Goal: Task Accomplishment & Management: Manage account settings

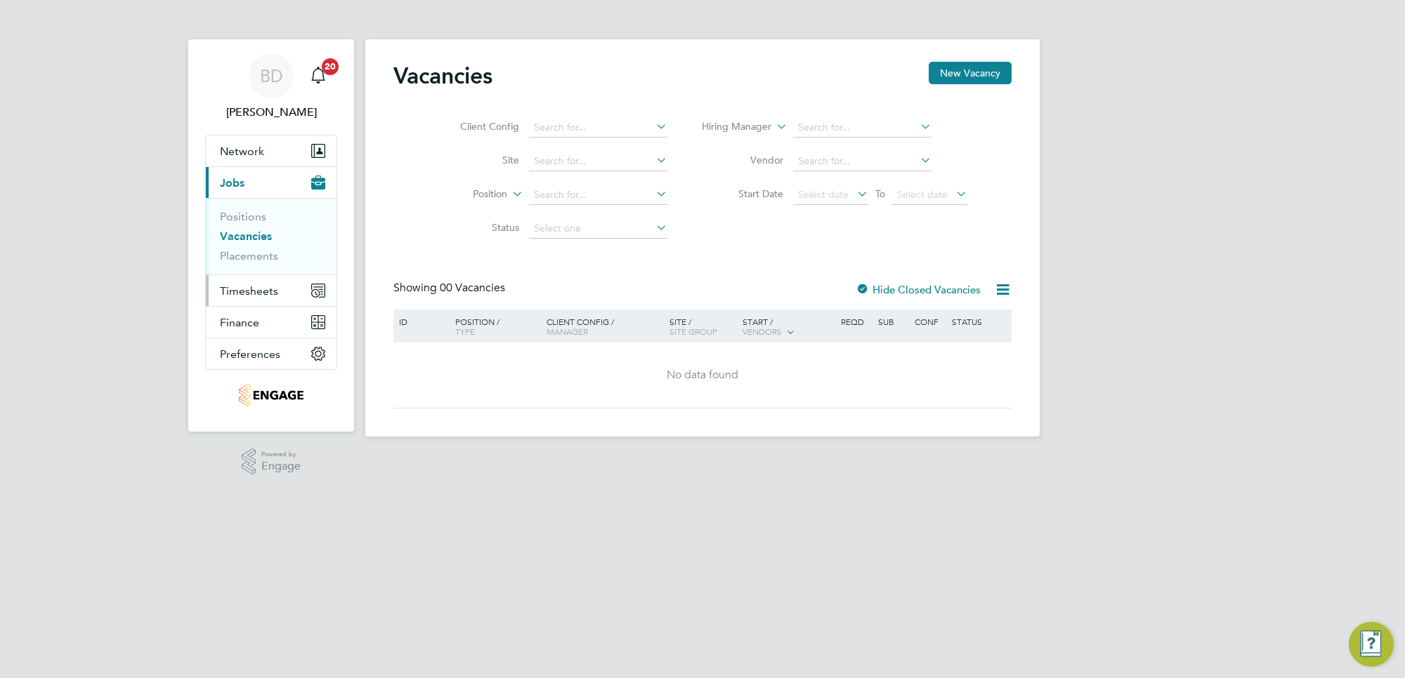
click at [230, 291] on span "Timesheets" at bounding box center [249, 290] width 58 height 13
click at [235, 283] on button "Timesheets" at bounding box center [271, 290] width 131 height 31
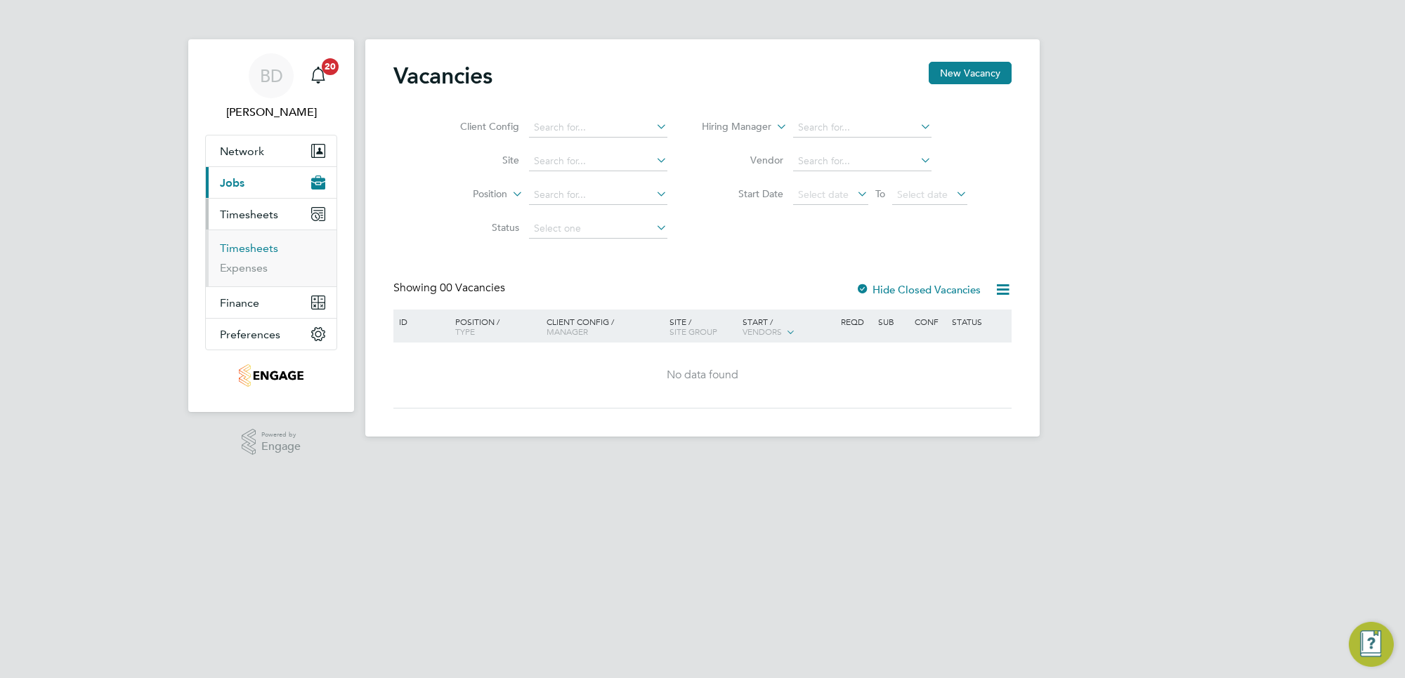
click at [247, 247] on link "Timesheets" at bounding box center [249, 248] width 58 height 13
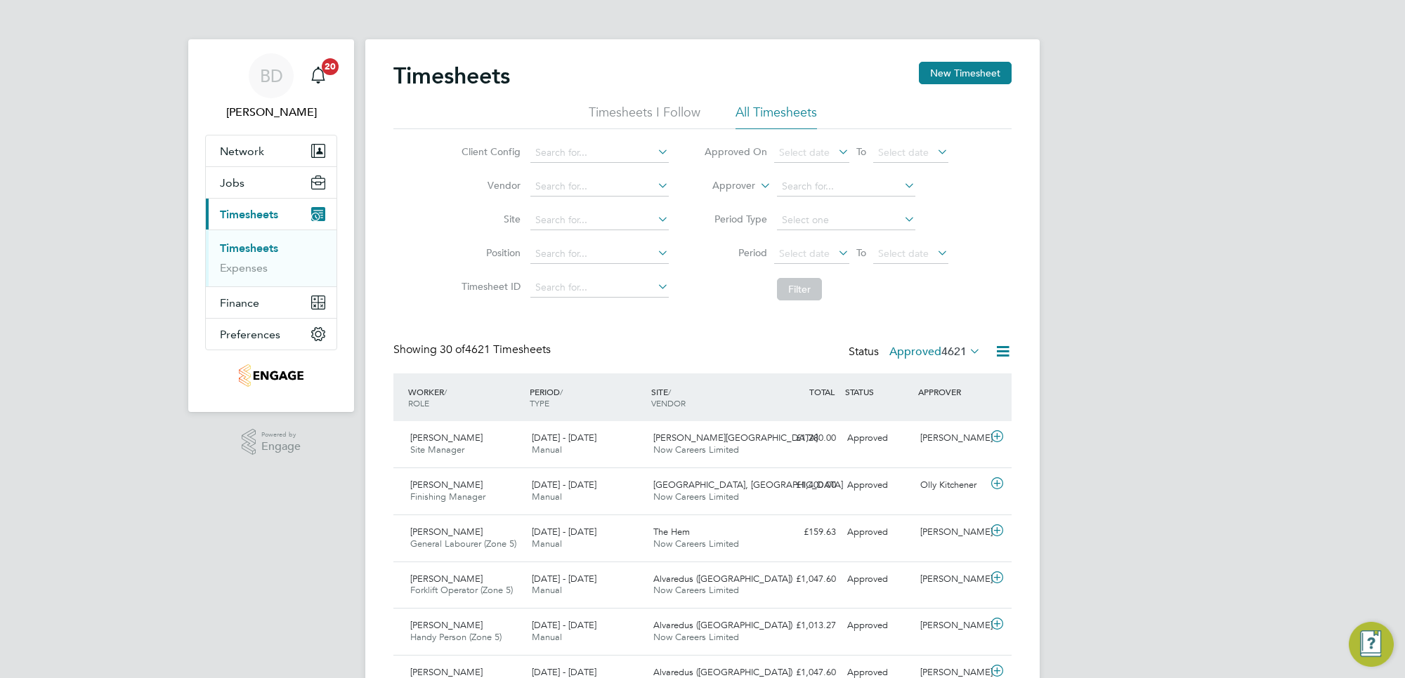
click at [957, 346] on span "4621" at bounding box center [953, 352] width 25 height 14
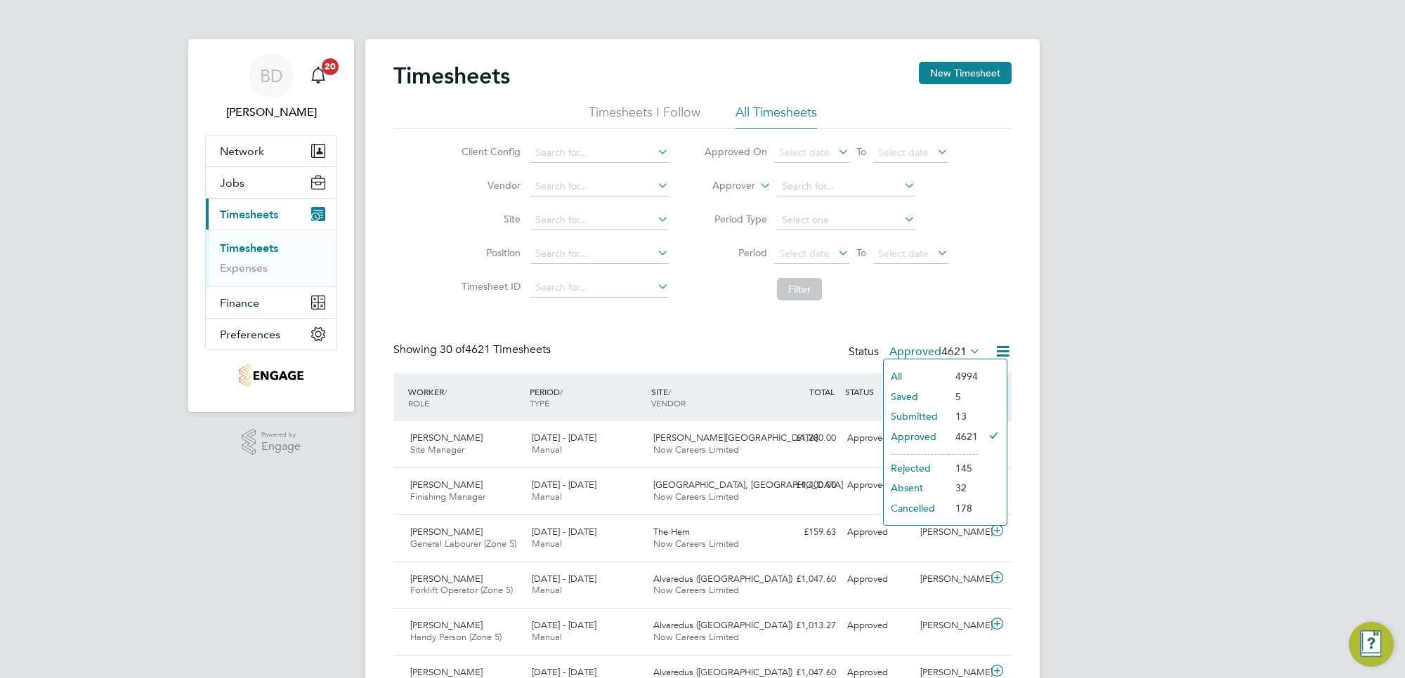
click at [904, 412] on li "Submitted" at bounding box center [916, 417] width 65 height 20
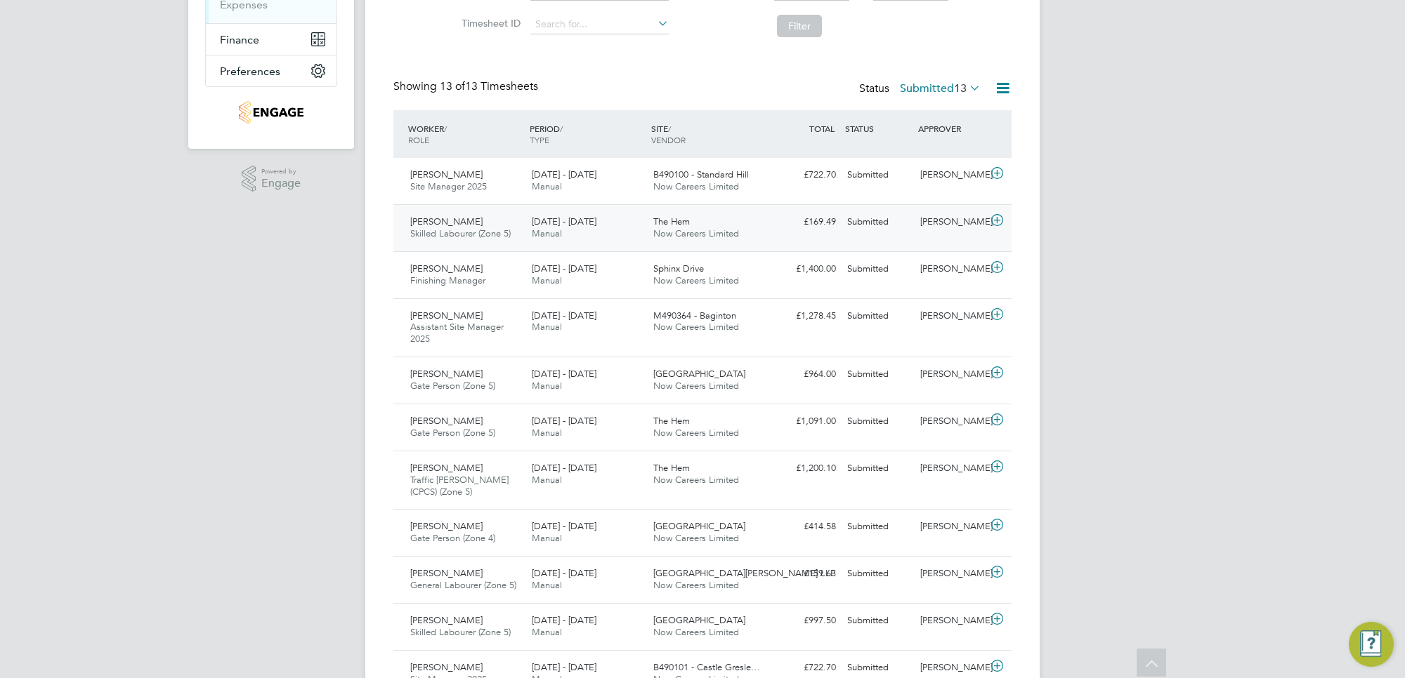
click at [985, 223] on div "Daniel Russon" at bounding box center [950, 222] width 73 height 23
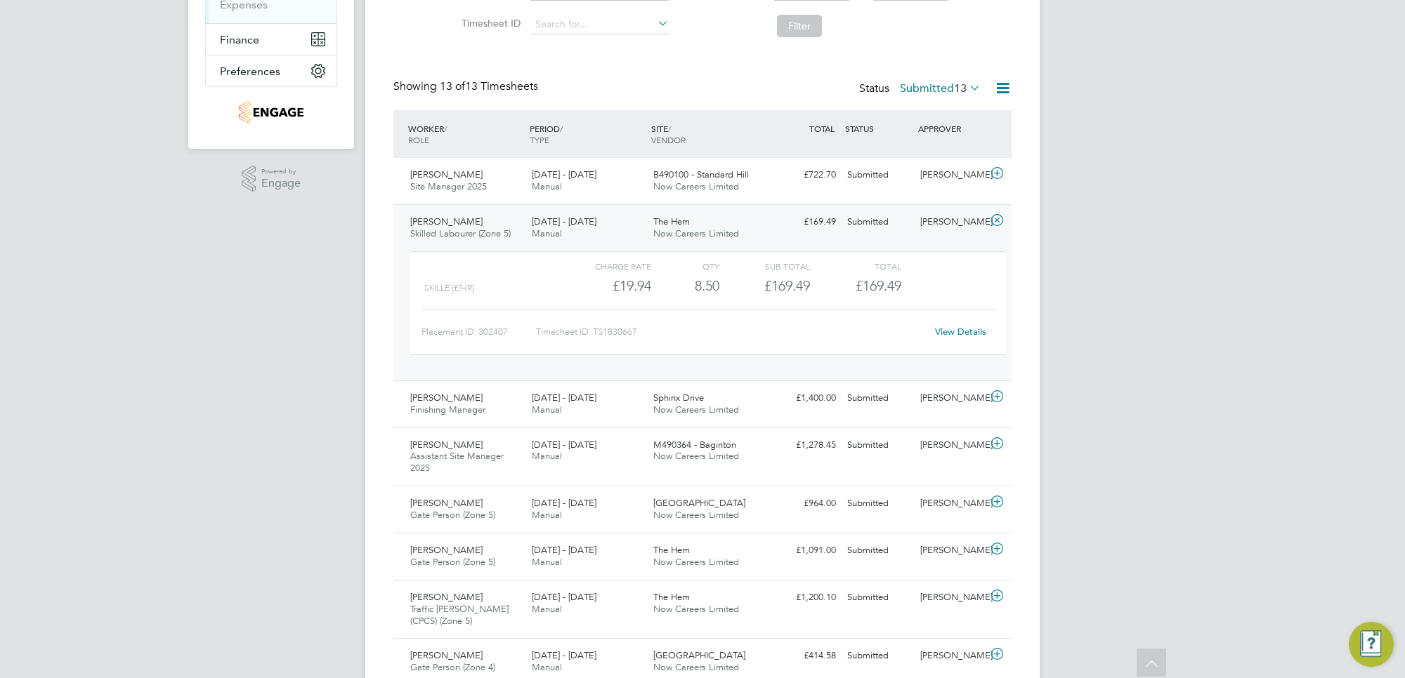
click at [954, 331] on link "View Details" at bounding box center [960, 332] width 51 height 12
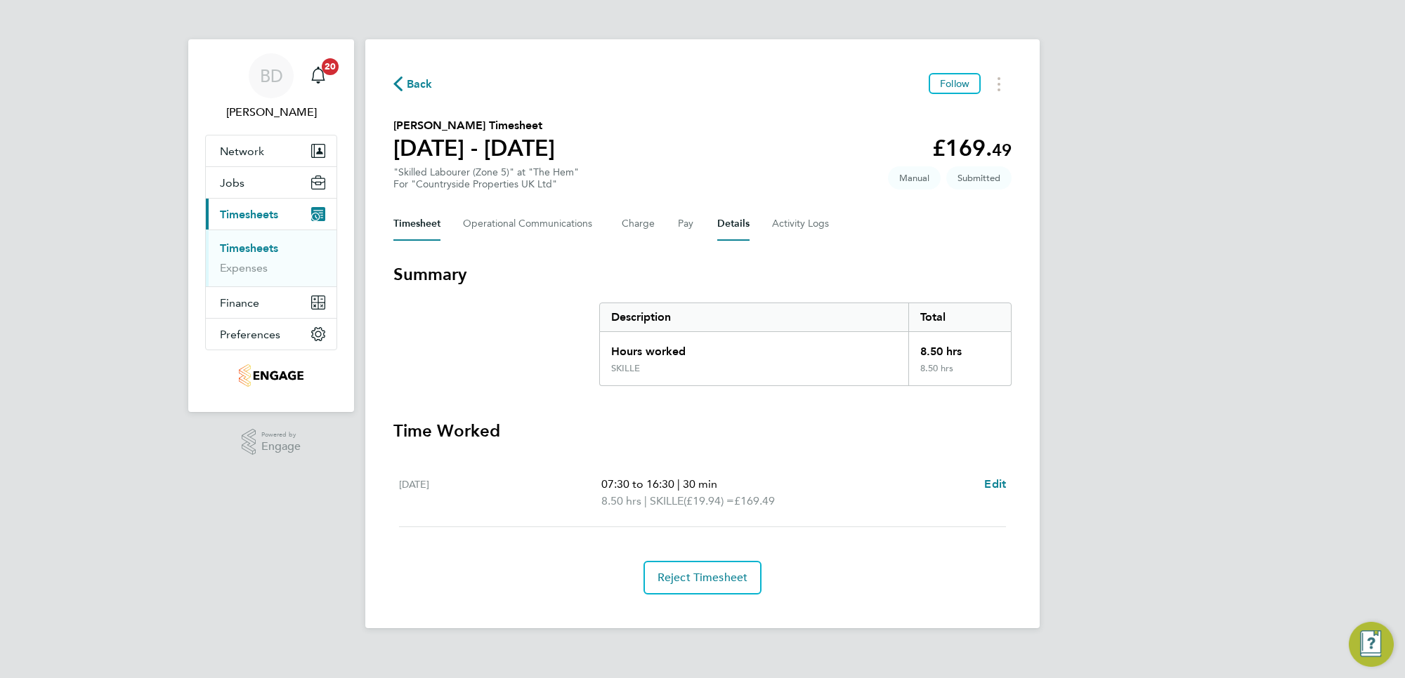
click at [735, 218] on button "Details" at bounding box center [733, 224] width 32 height 34
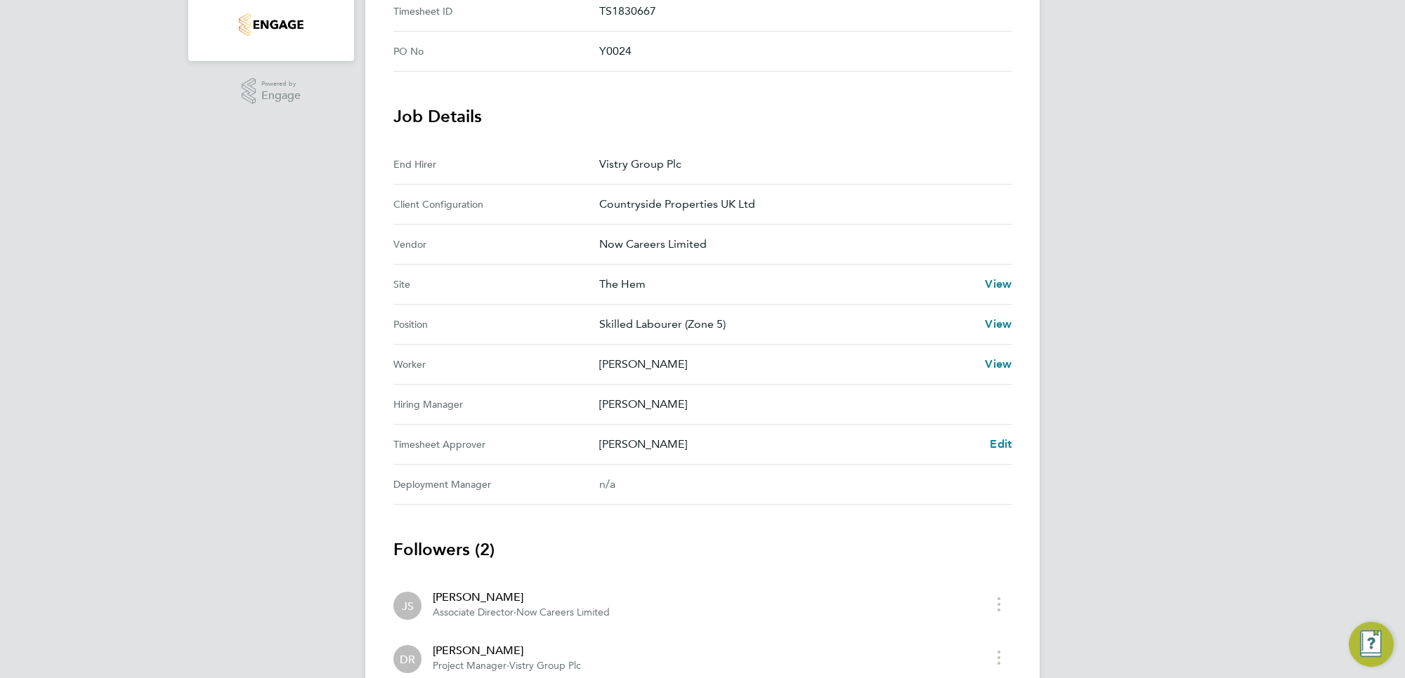
scroll to position [439, 0]
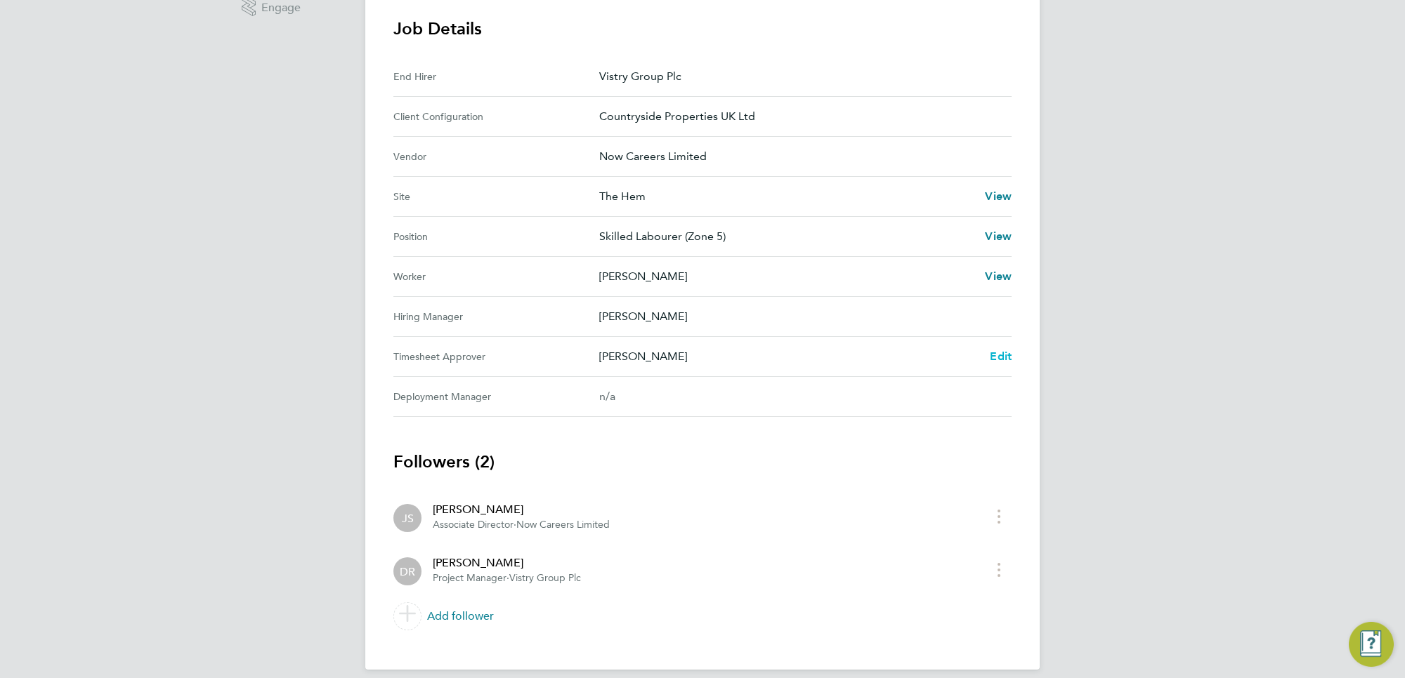
click at [998, 351] on link "Edit" at bounding box center [1001, 356] width 22 height 17
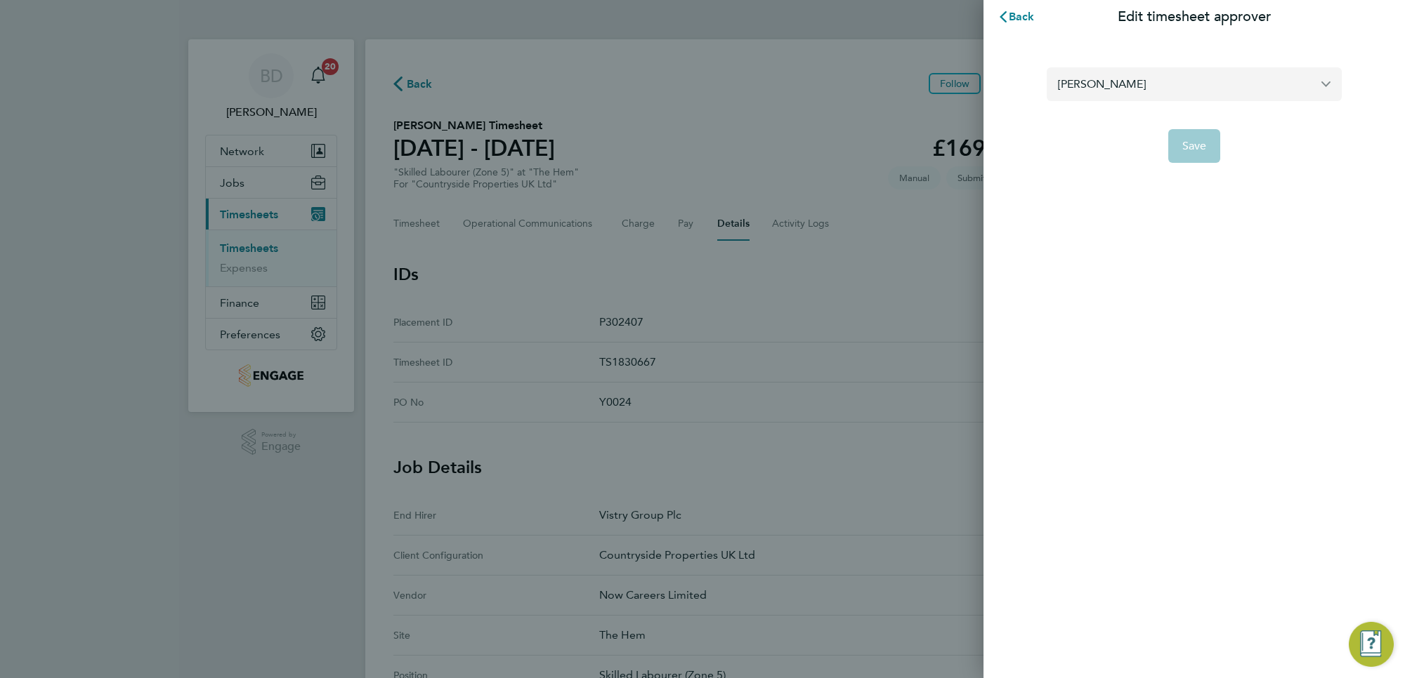
click at [1322, 82] on input "Daniel Russon" at bounding box center [1193, 83] width 295 height 33
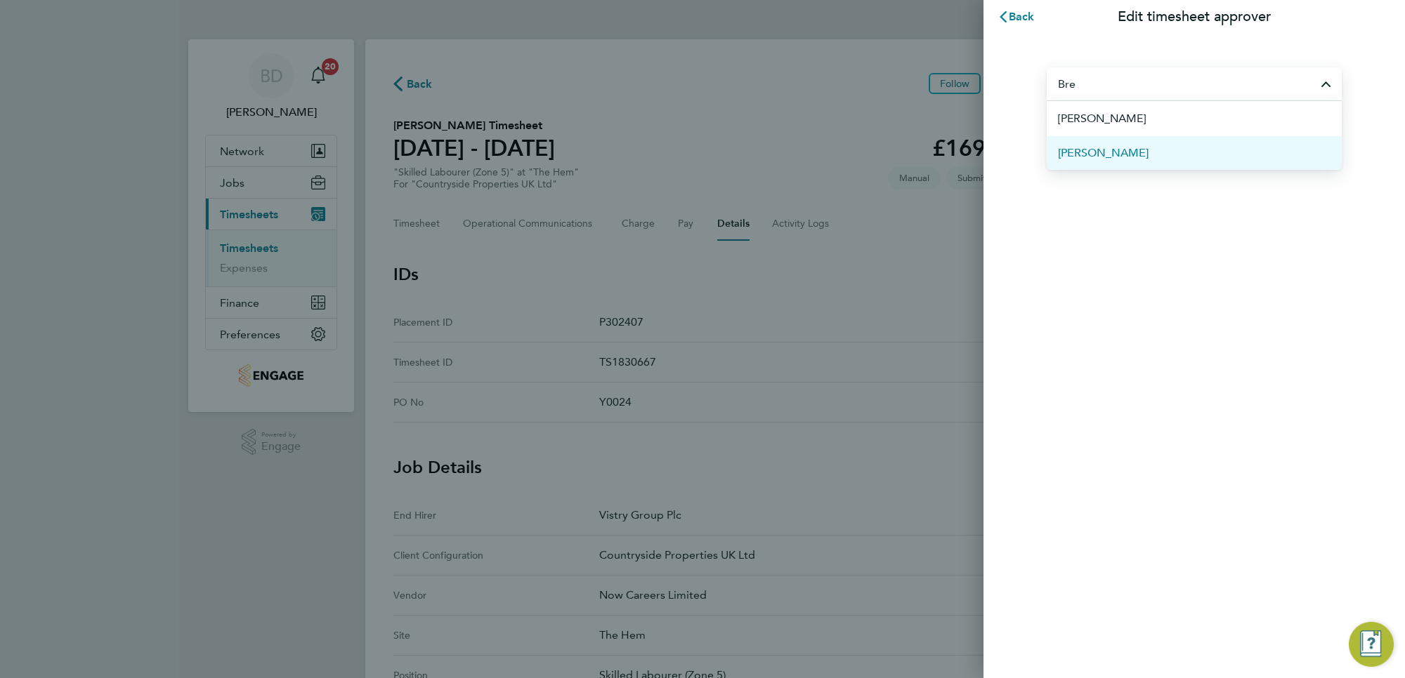
click at [1223, 155] on li "[PERSON_NAME]" at bounding box center [1193, 153] width 295 height 34
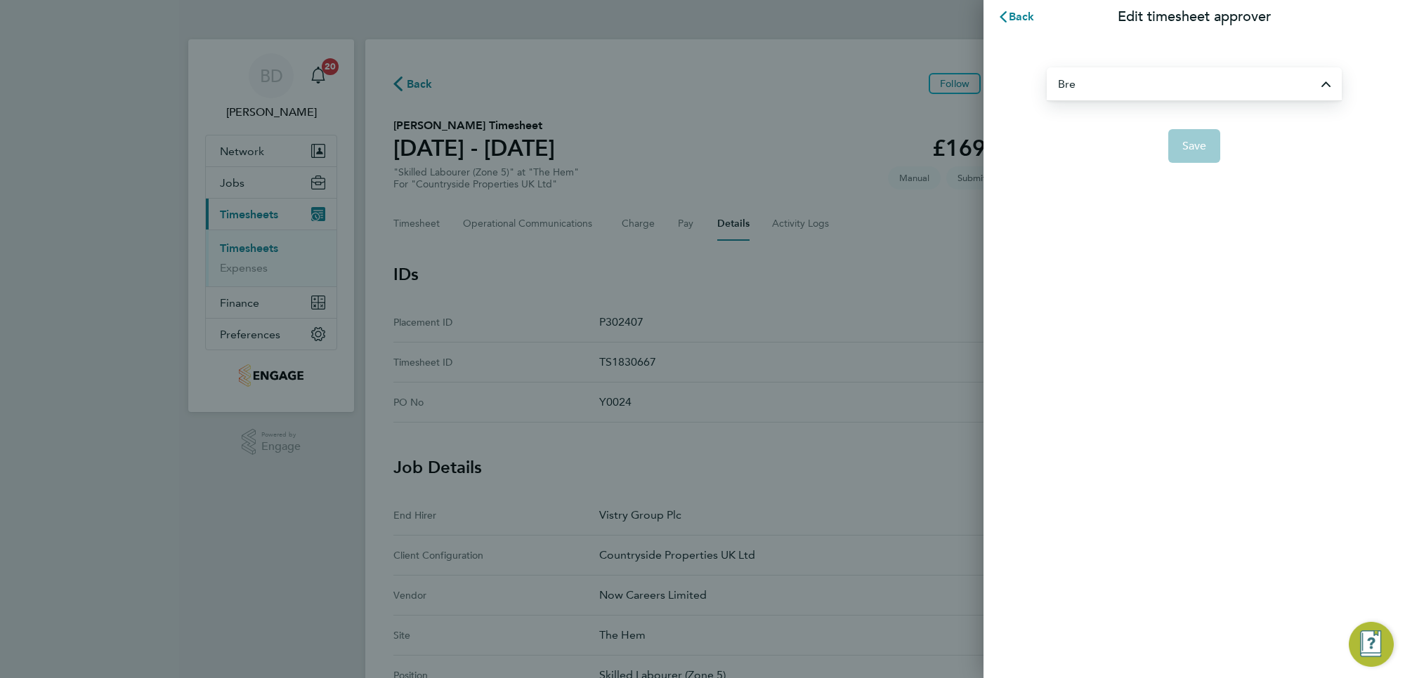
type input "[PERSON_NAME]"
click at [1193, 144] on span "Save" at bounding box center [1194, 146] width 25 height 14
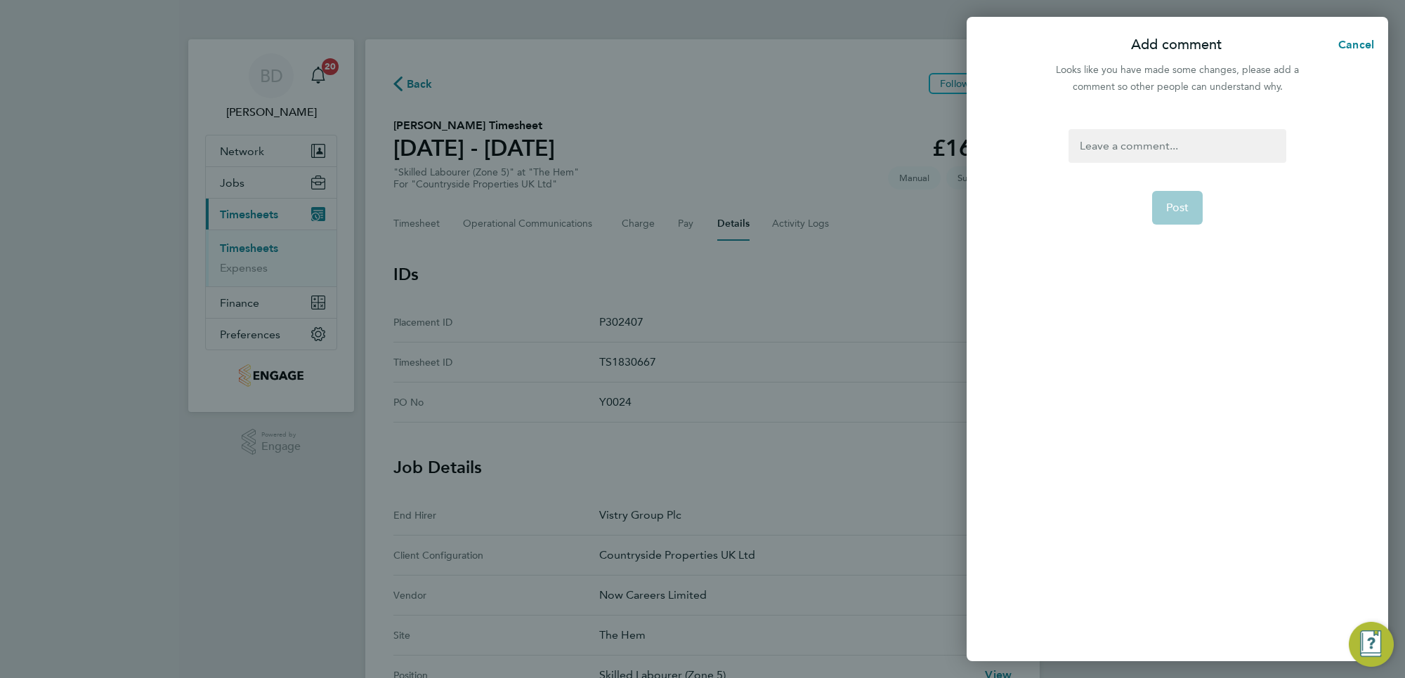
click at [1132, 145] on div at bounding box center [1176, 146] width 217 height 34
click at [1181, 206] on span "Post" at bounding box center [1177, 208] width 23 height 14
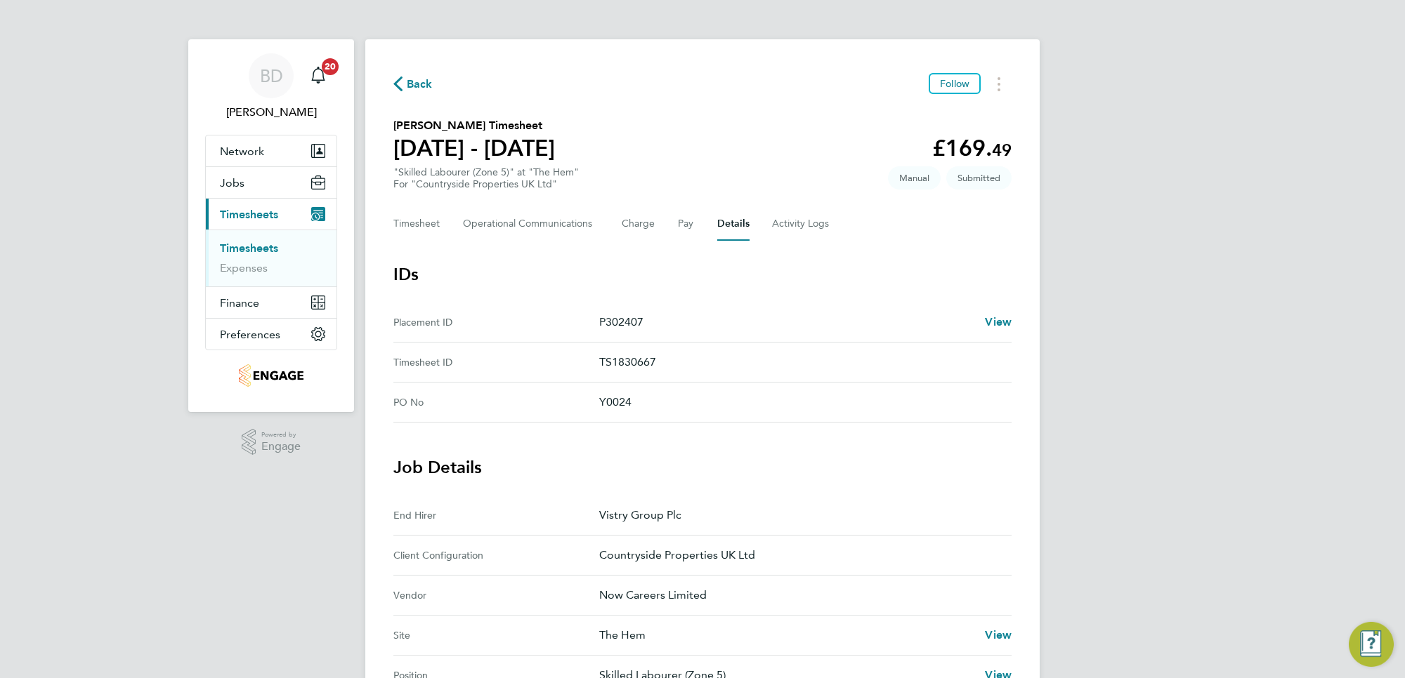
click at [421, 81] on span "Back" at bounding box center [420, 84] width 26 height 17
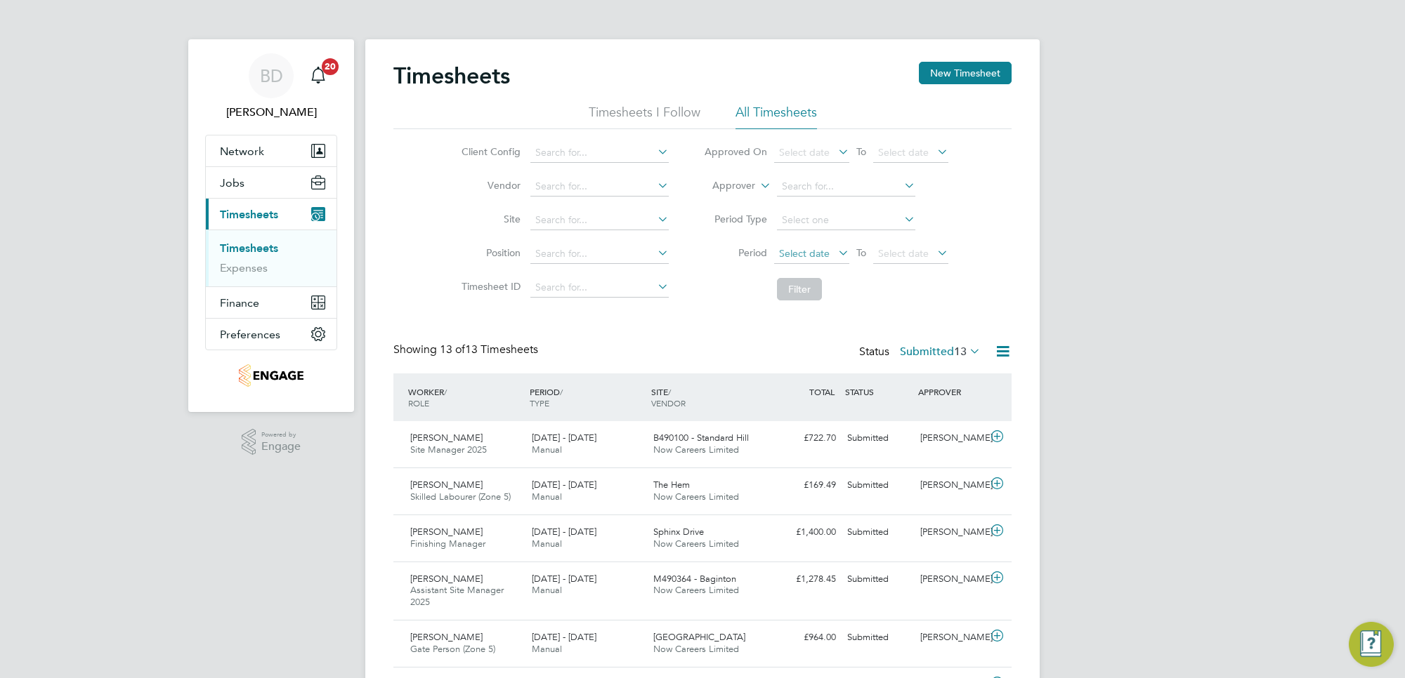
click at [832, 248] on span "Select date" at bounding box center [811, 254] width 75 height 19
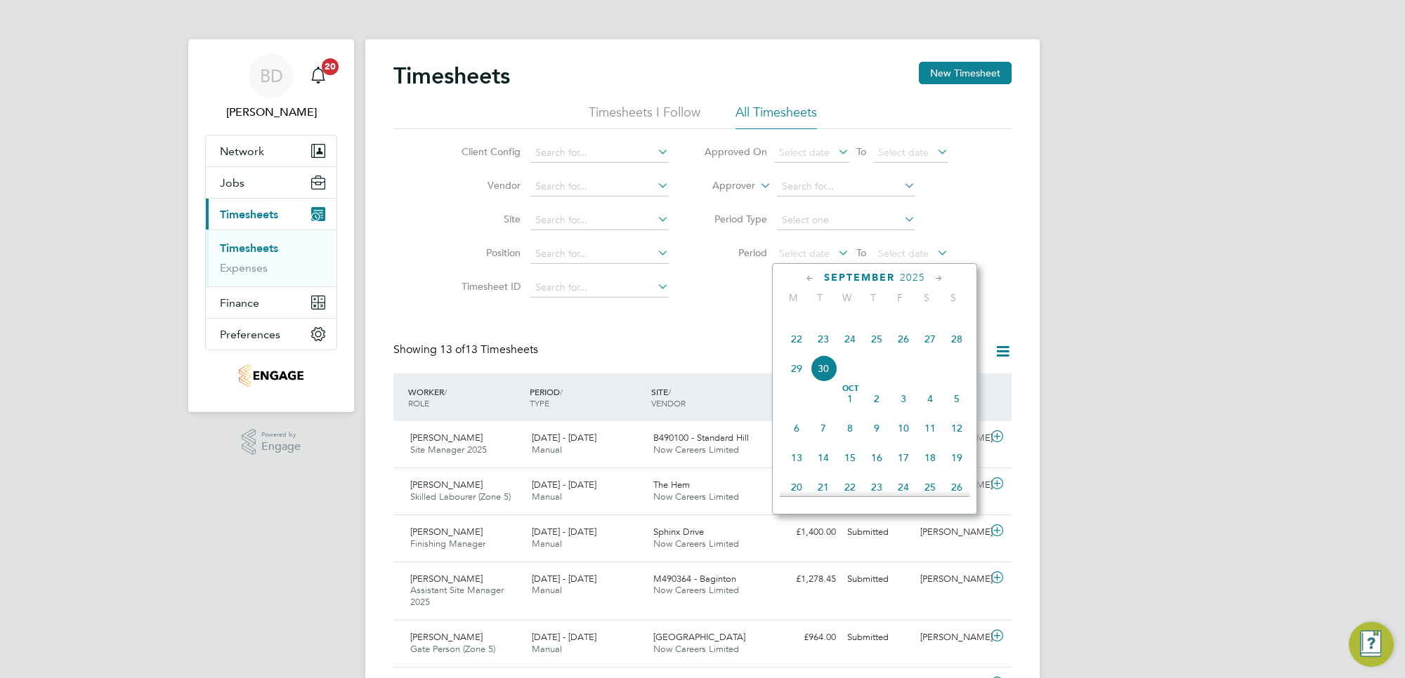
click at [797, 353] on span "22" at bounding box center [796, 339] width 27 height 27
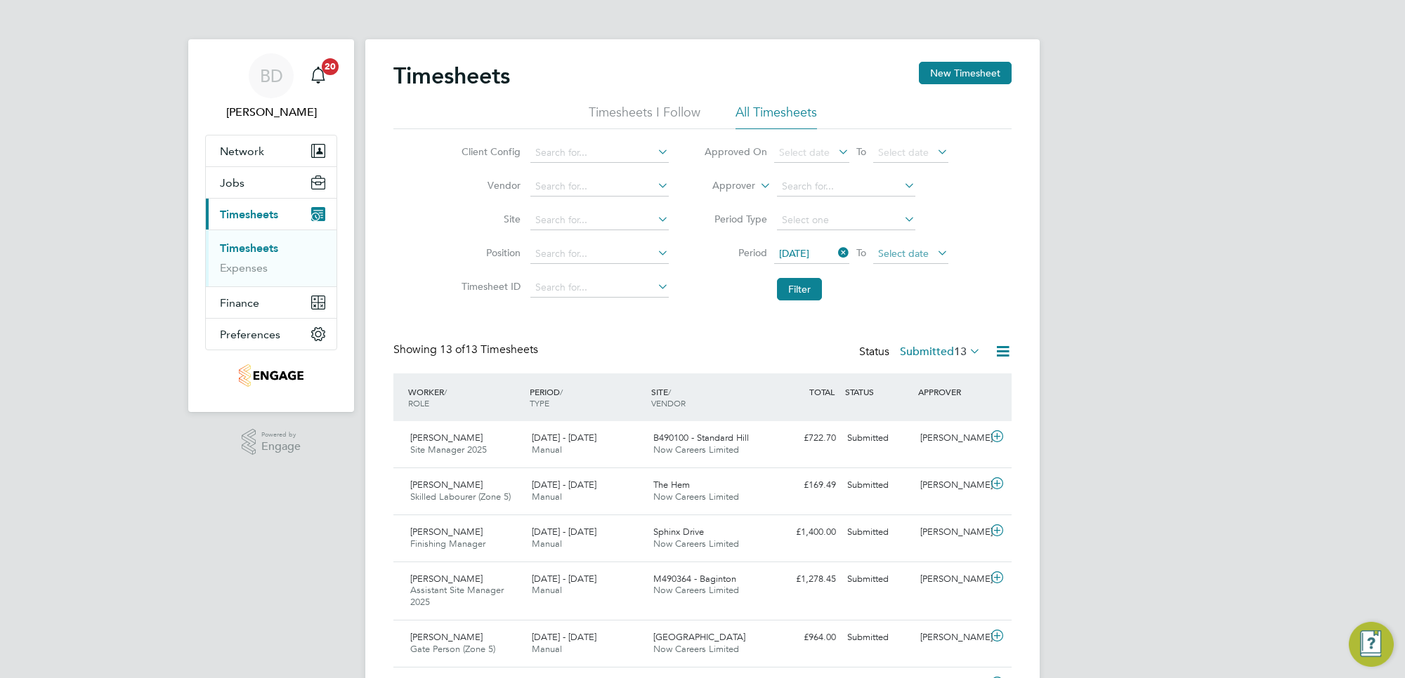
click at [924, 251] on span "Select date" at bounding box center [903, 253] width 51 height 13
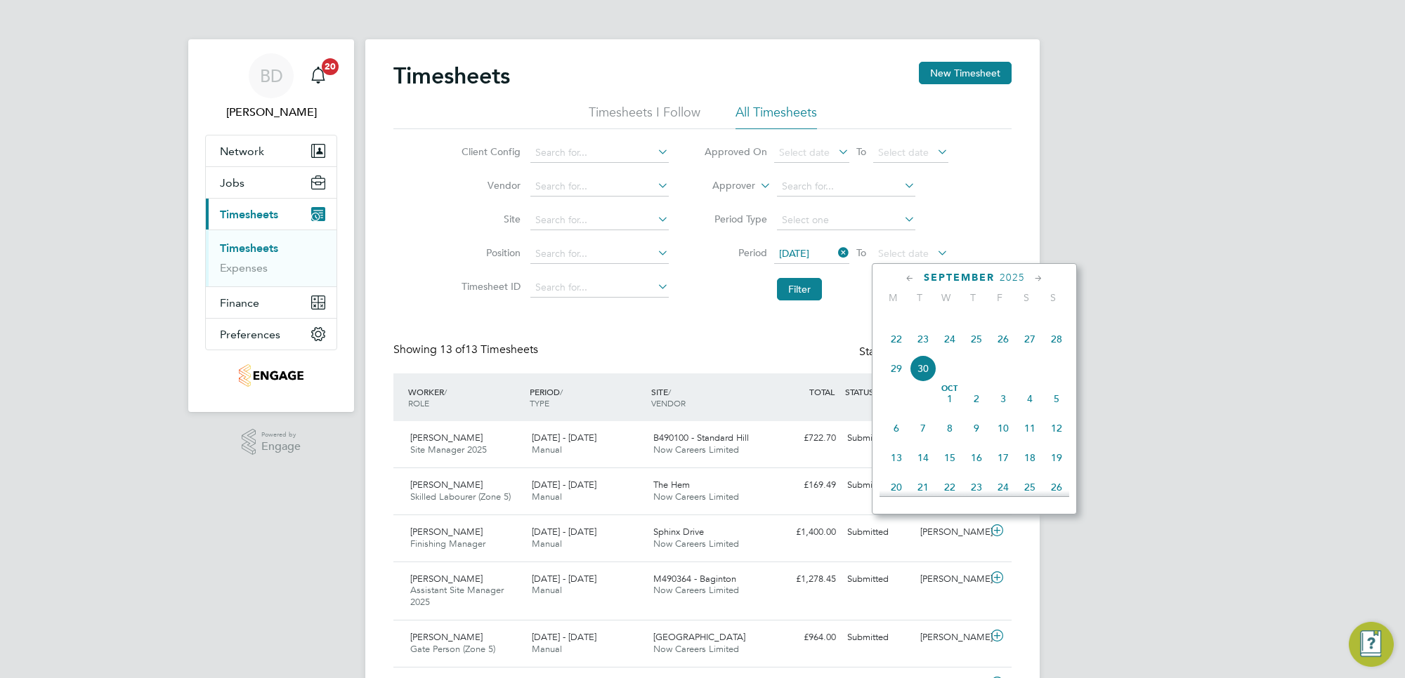
click at [1006, 353] on span "26" at bounding box center [1003, 339] width 27 height 27
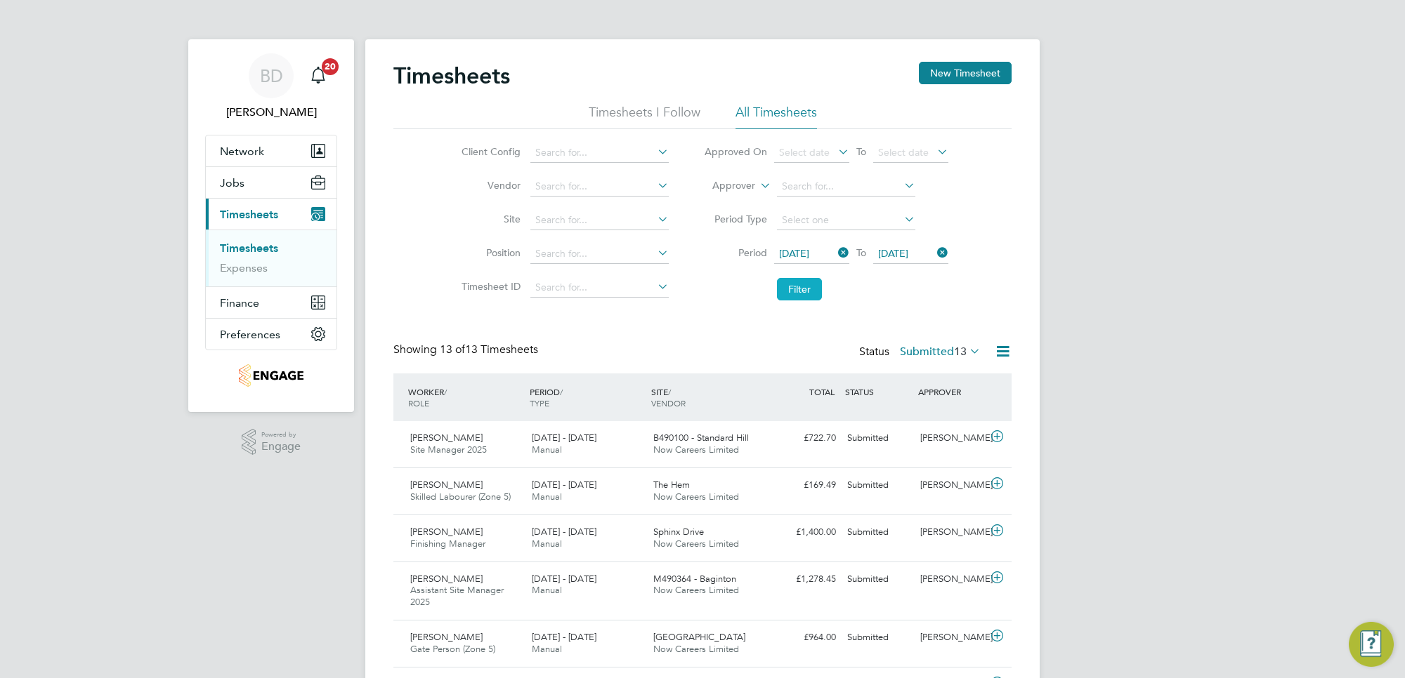
click at [797, 288] on button "Filter" at bounding box center [799, 289] width 45 height 22
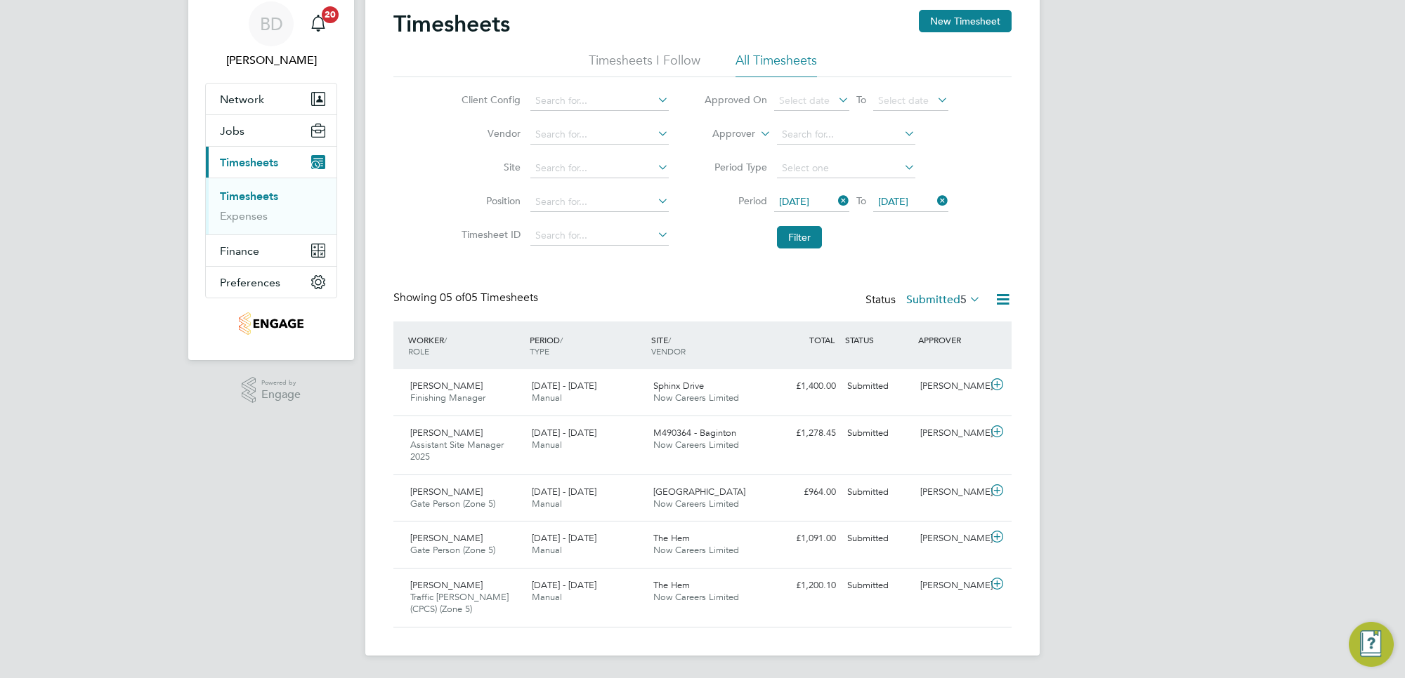
click at [835, 197] on icon at bounding box center [835, 201] width 0 height 20
click at [934, 199] on icon at bounding box center [934, 201] width 0 height 20
click at [803, 230] on button "Filter" at bounding box center [799, 237] width 45 height 22
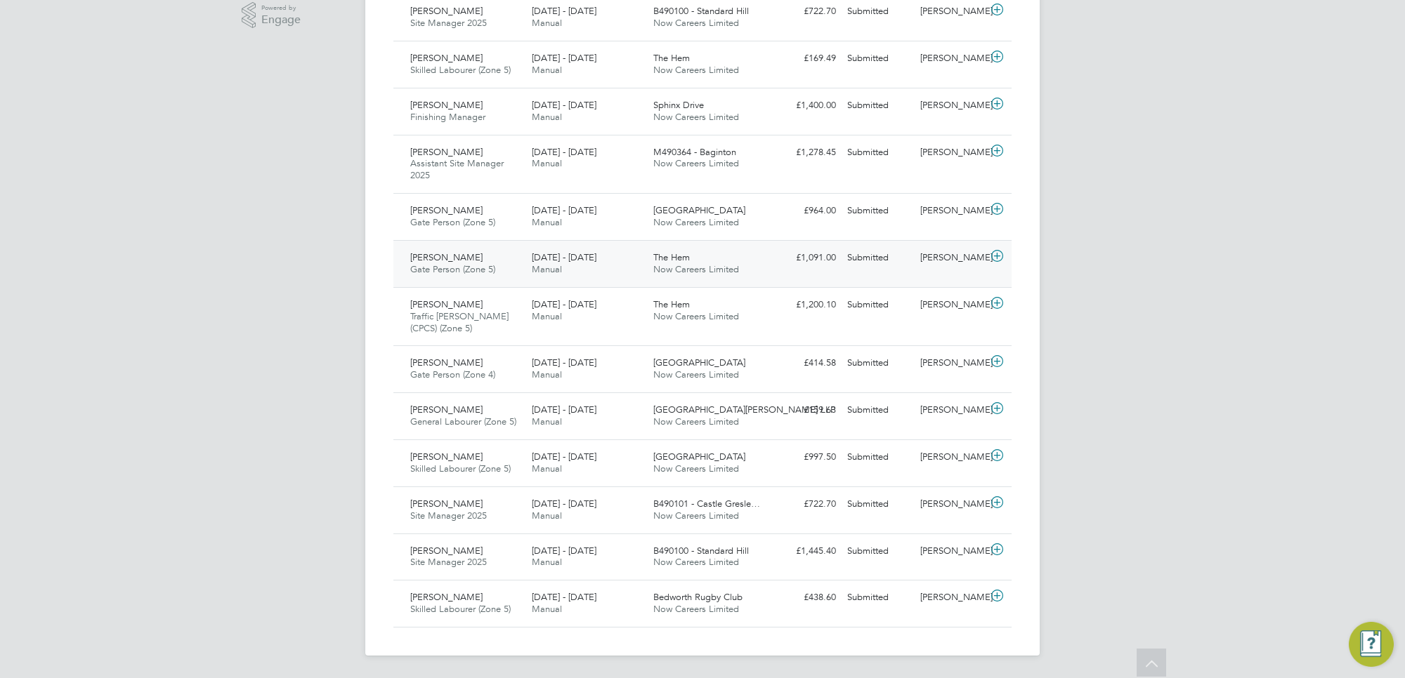
click at [996, 257] on icon at bounding box center [997, 256] width 18 height 11
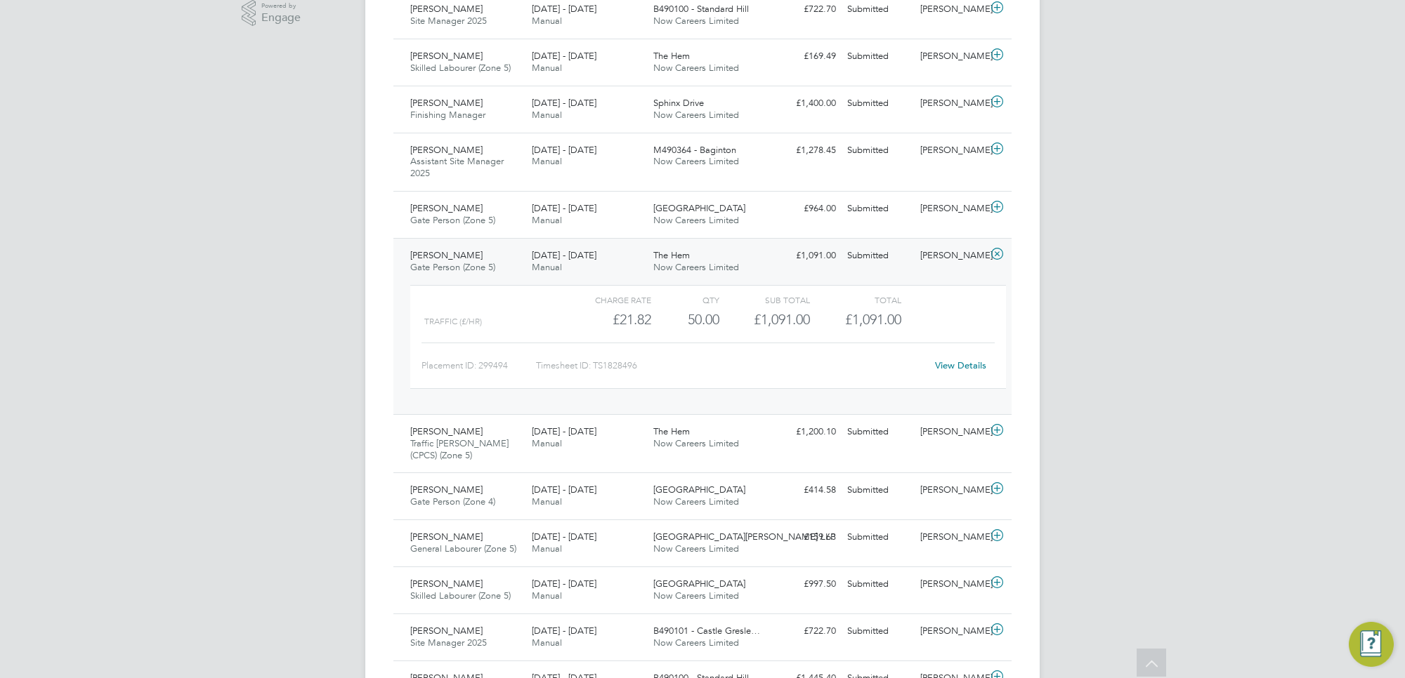
click at [950, 363] on link "View Details" at bounding box center [960, 366] width 51 height 12
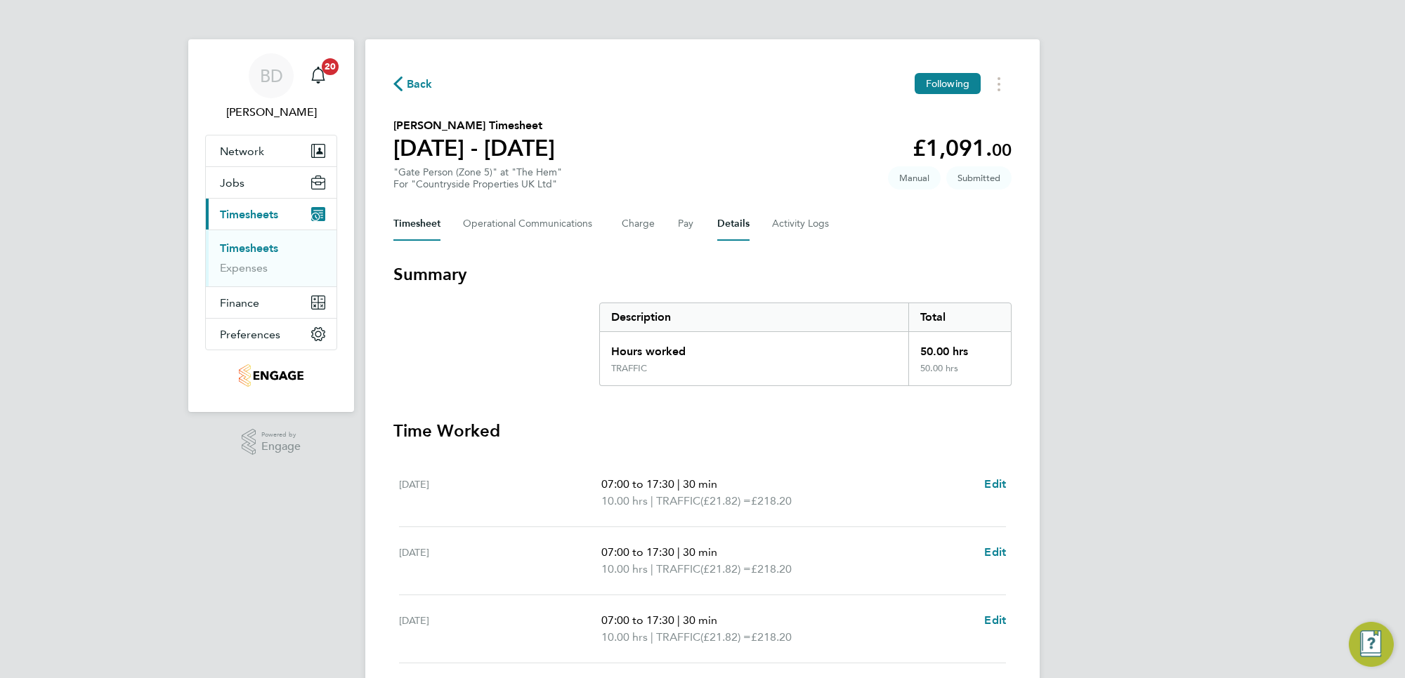
click at [735, 218] on button "Details" at bounding box center [733, 224] width 32 height 34
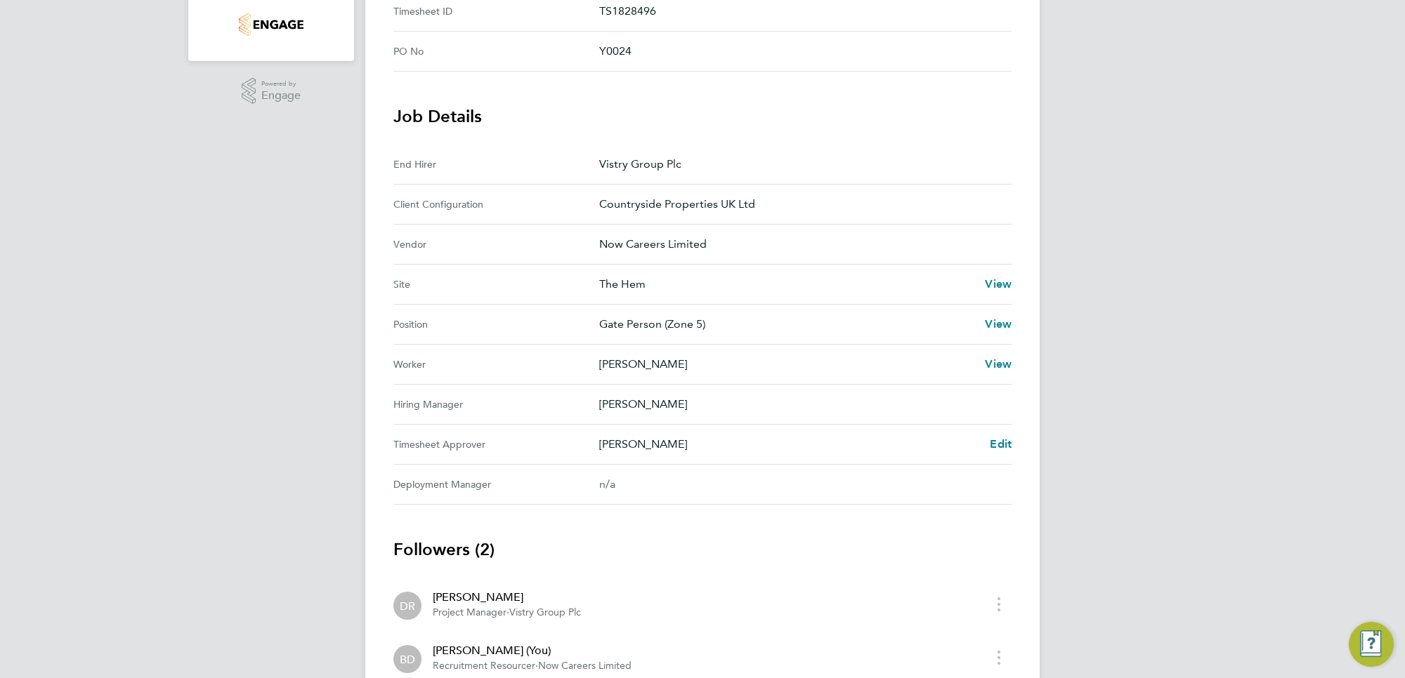
scroll to position [454, 0]
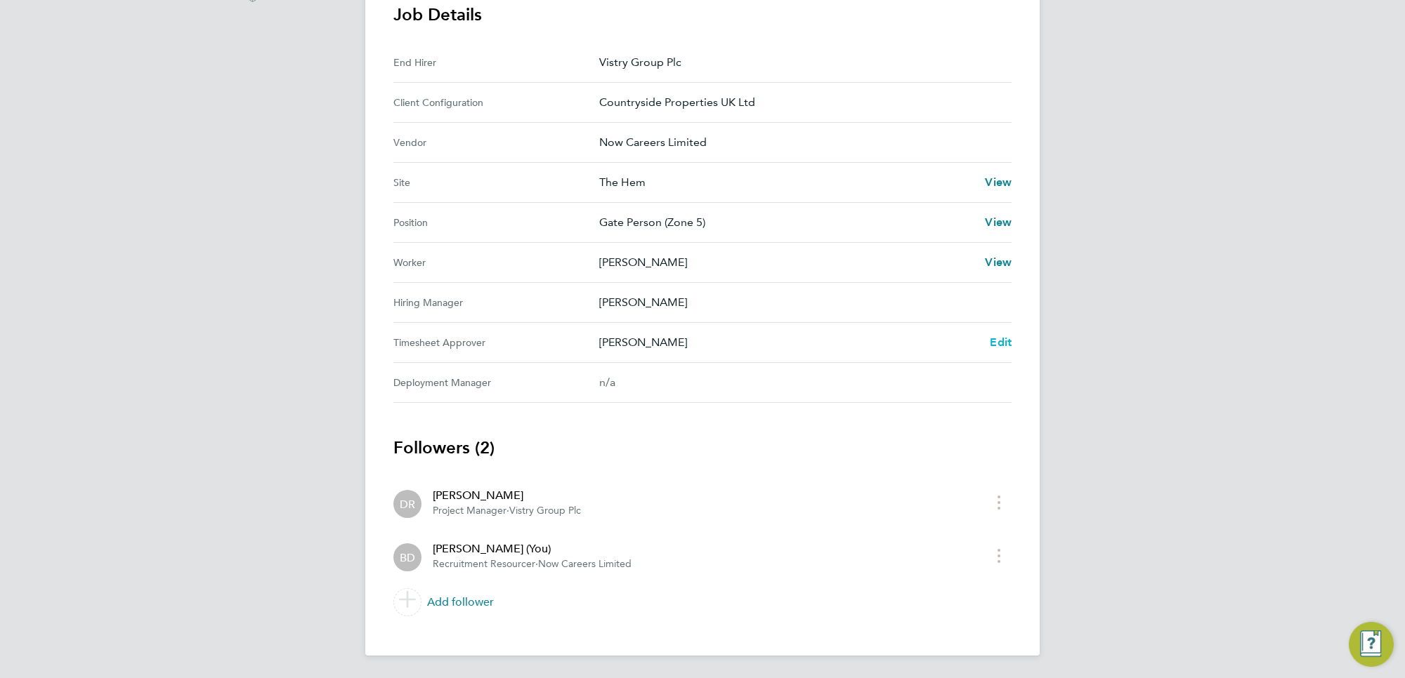
click at [1001, 339] on span "Edit" at bounding box center [1001, 342] width 22 height 13
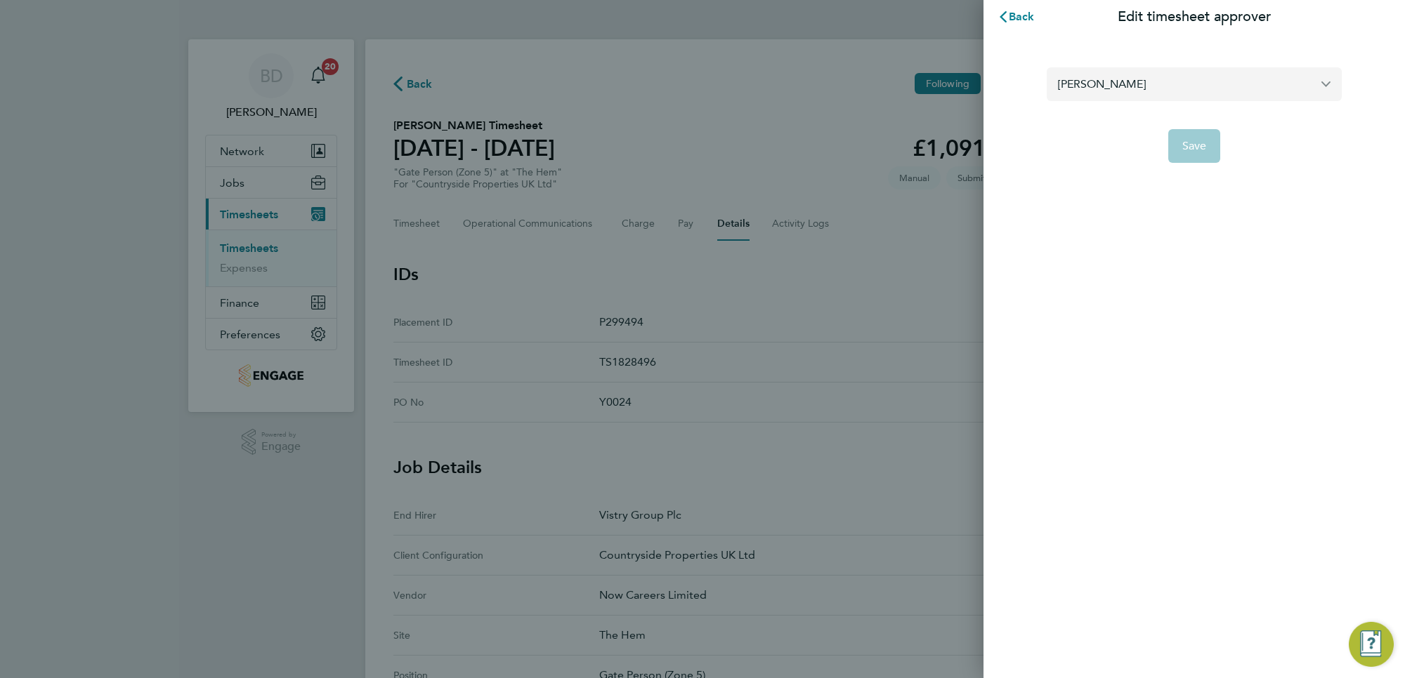
click at [1178, 86] on input "[PERSON_NAME]" at bounding box center [1193, 83] width 295 height 33
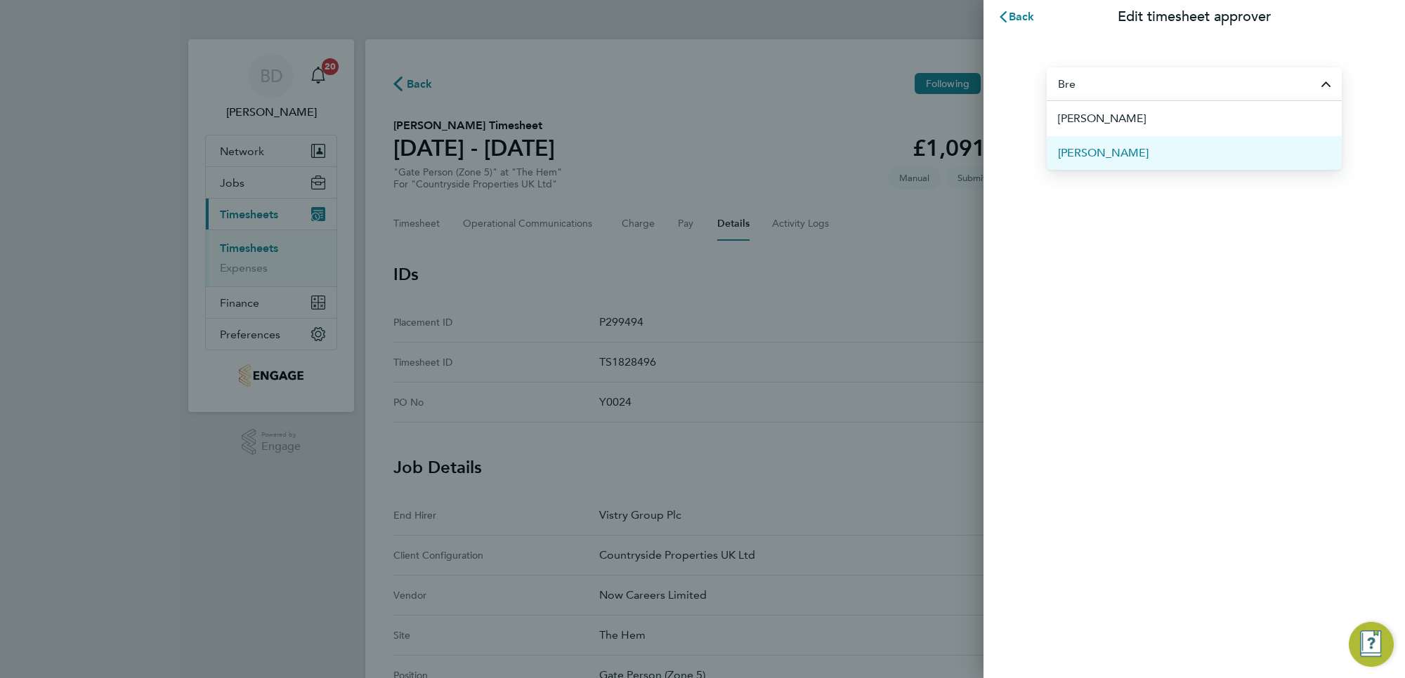
click at [1167, 147] on li "[PERSON_NAME]" at bounding box center [1193, 153] width 295 height 34
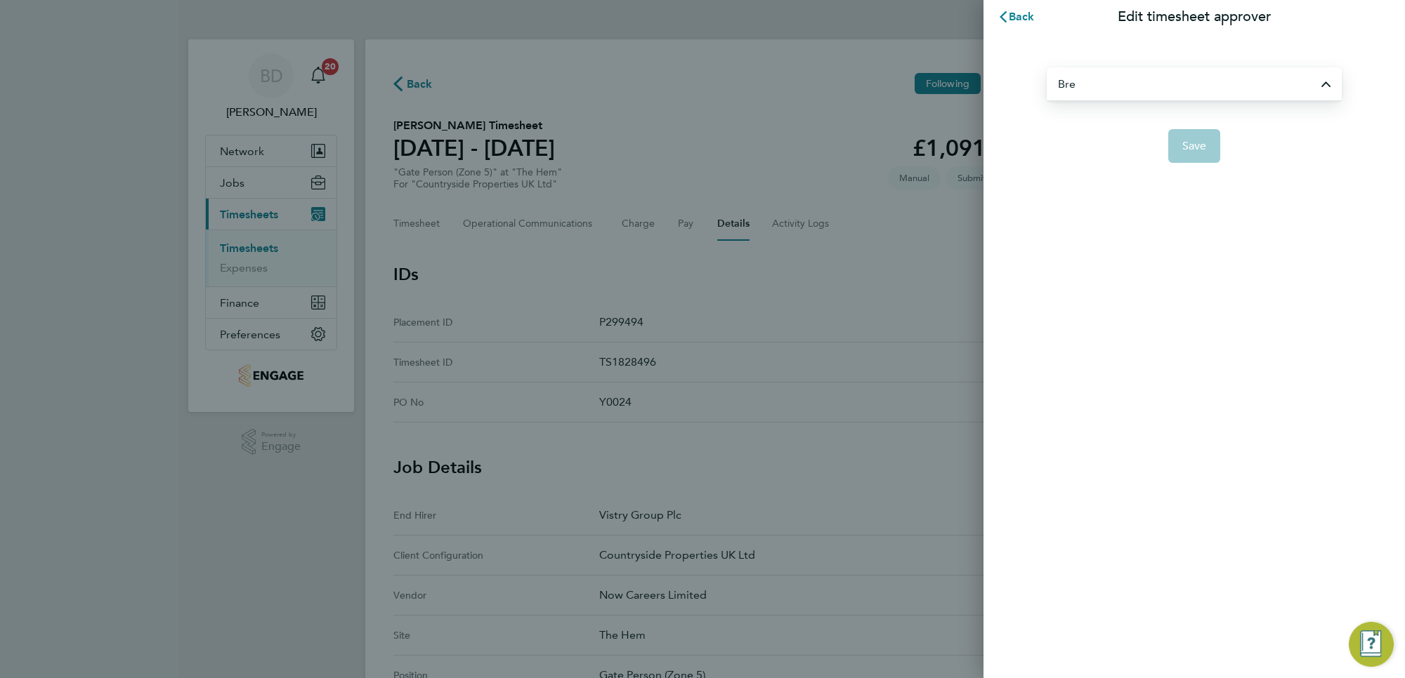
type input "[PERSON_NAME]"
click at [1196, 149] on span "Save" at bounding box center [1194, 146] width 25 height 14
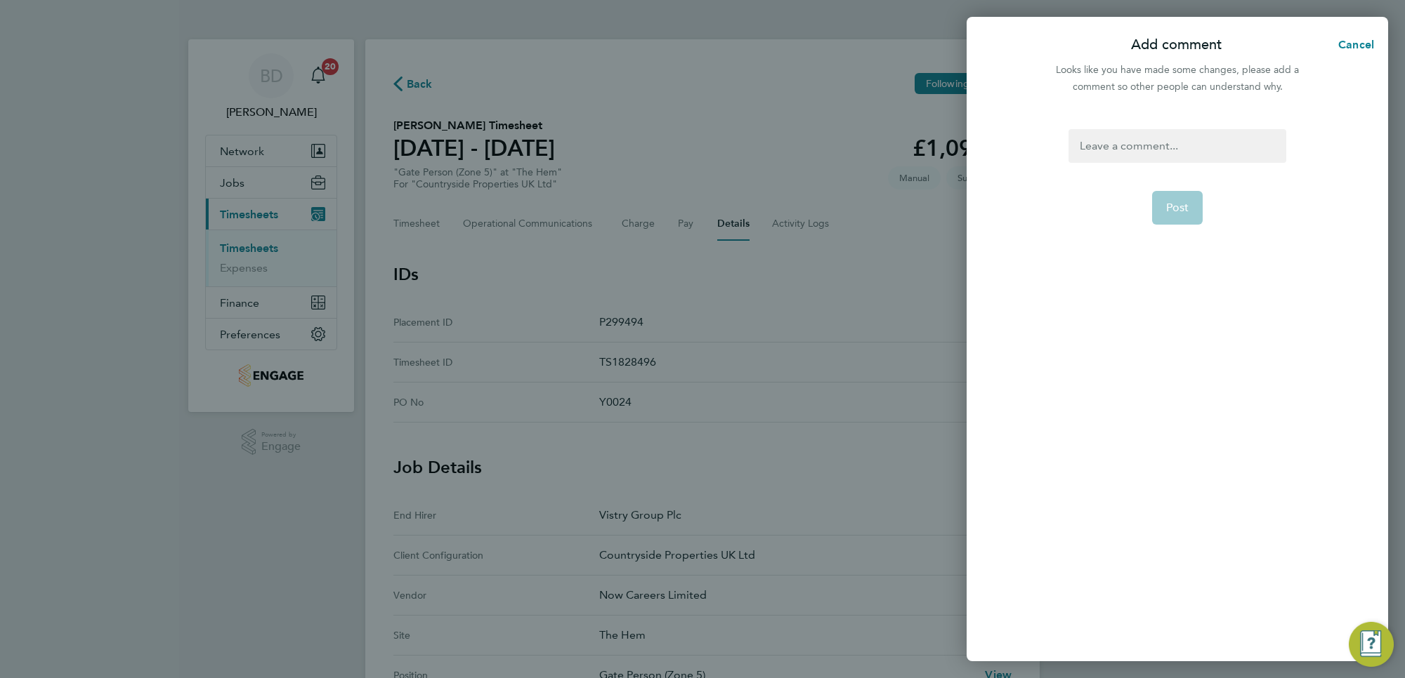
click at [1222, 146] on div at bounding box center [1176, 146] width 217 height 34
click at [1164, 212] on button "Post" at bounding box center [1177, 208] width 51 height 34
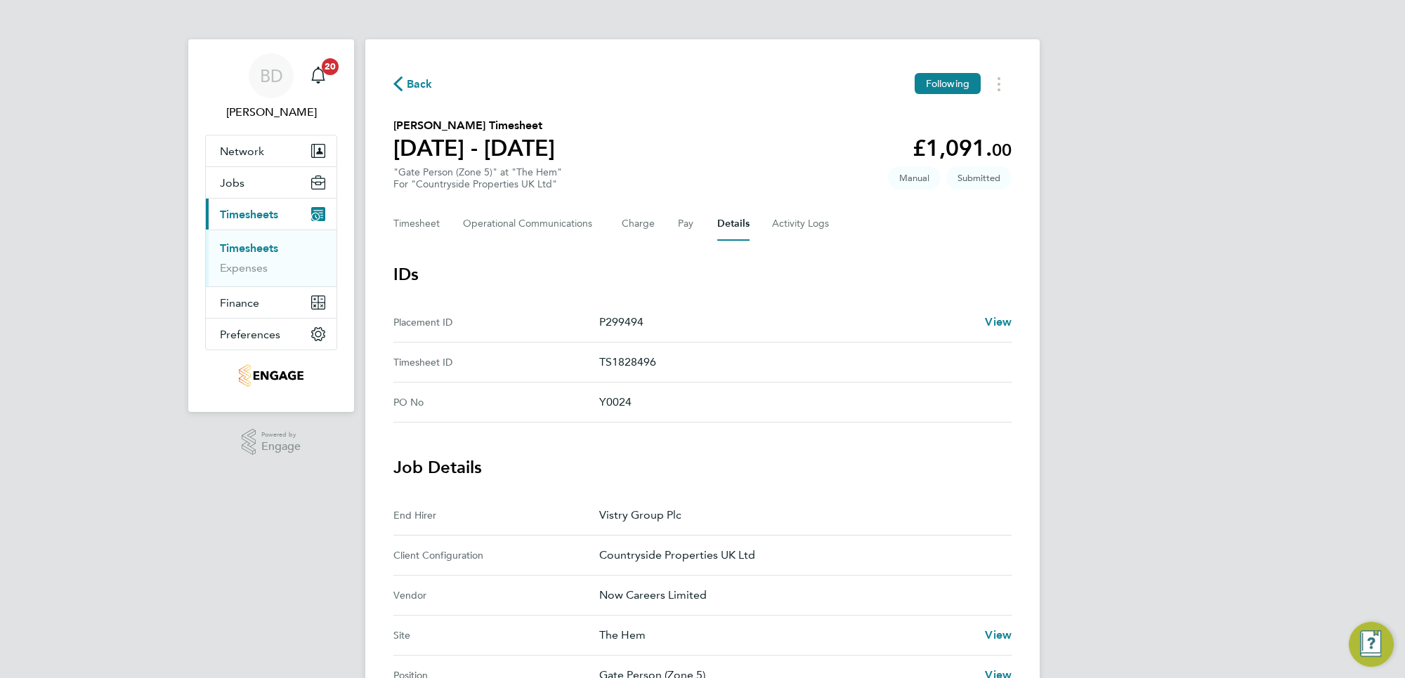
click at [402, 81] on icon "button" at bounding box center [397, 84] width 9 height 15
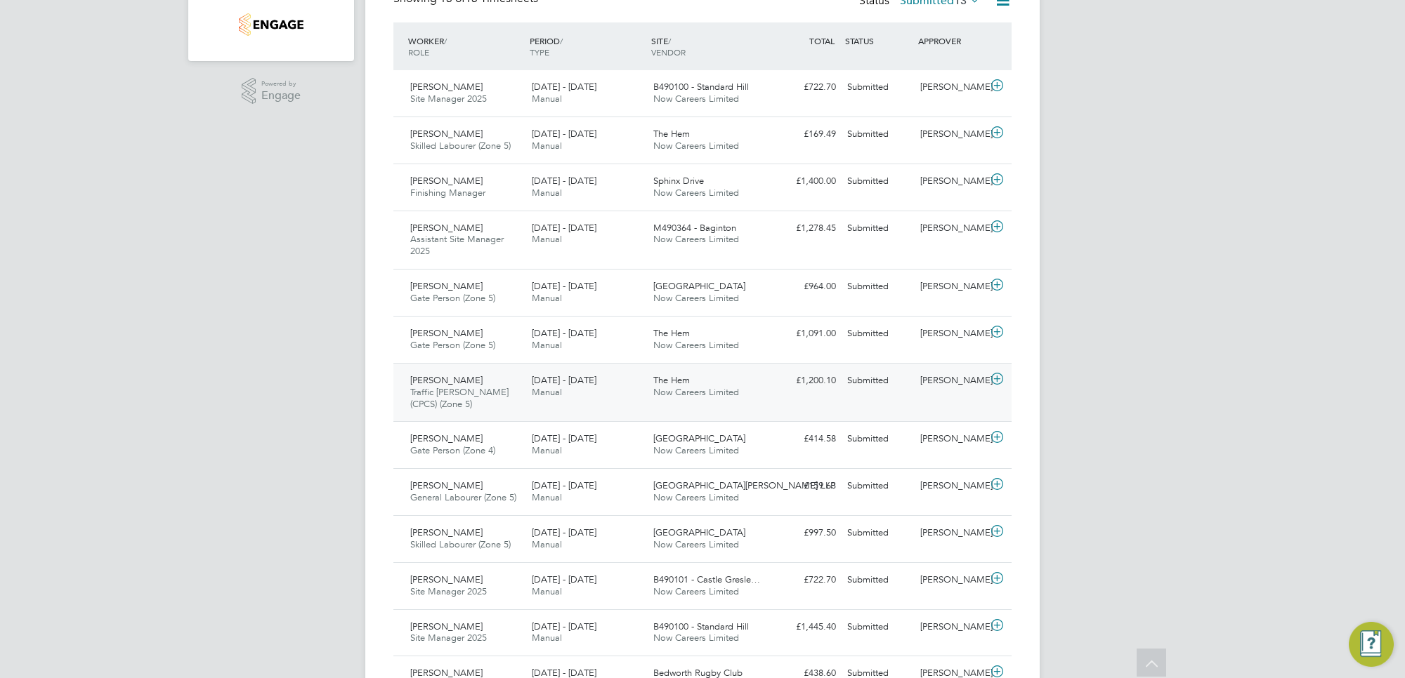
click at [980, 387] on div "[PERSON_NAME]" at bounding box center [950, 380] width 73 height 23
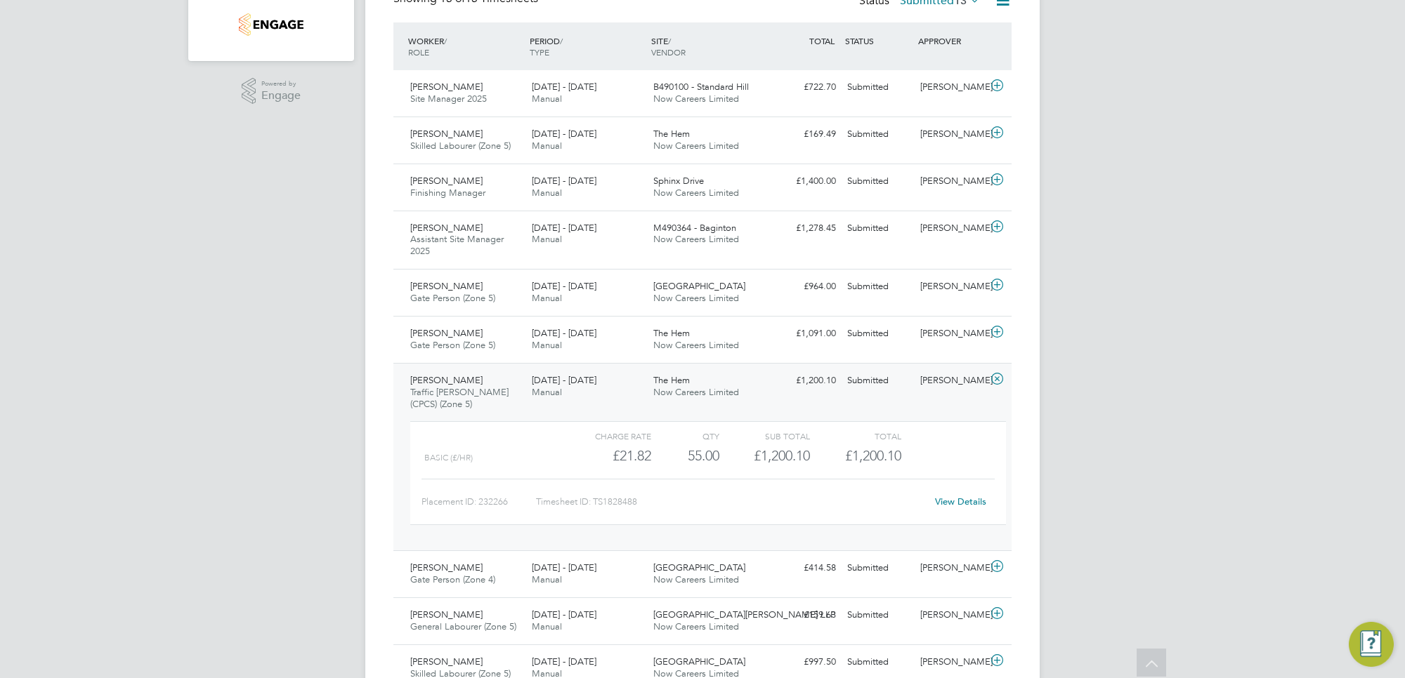
click at [946, 501] on link "View Details" at bounding box center [960, 502] width 51 height 12
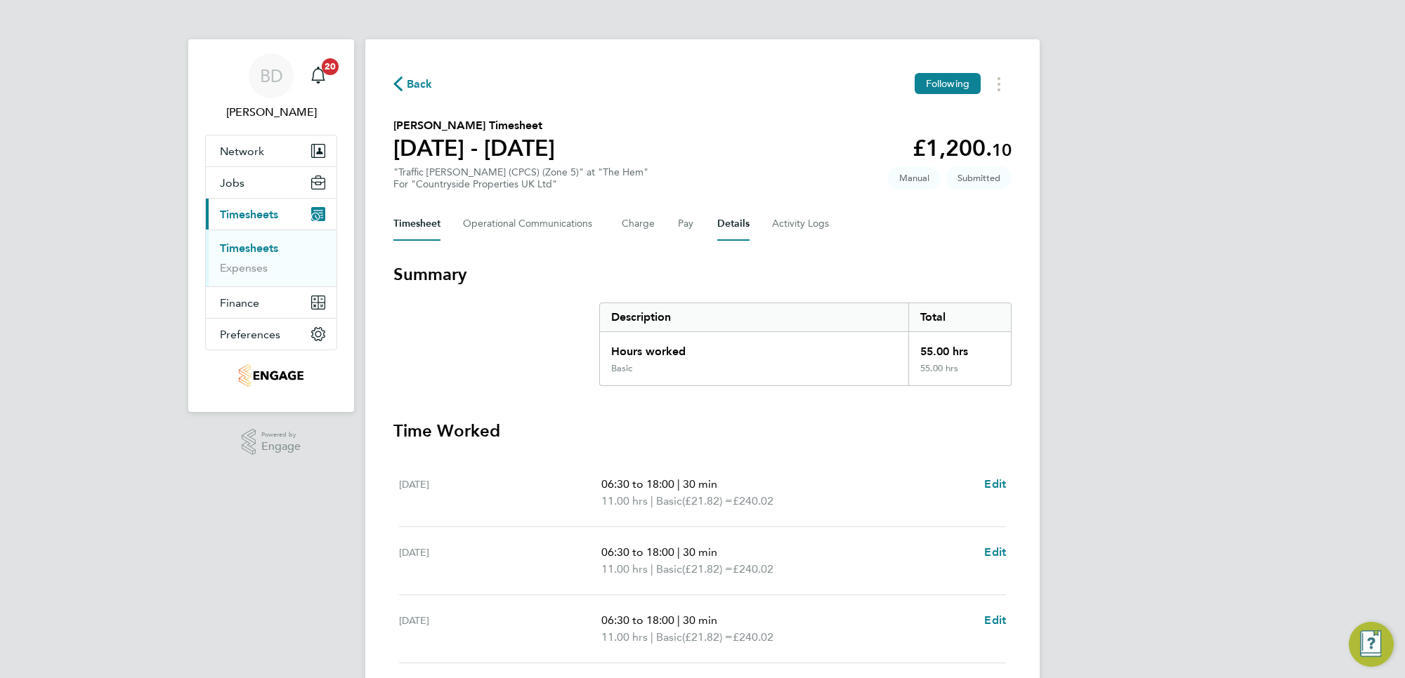
click at [730, 223] on button "Details" at bounding box center [733, 224] width 32 height 34
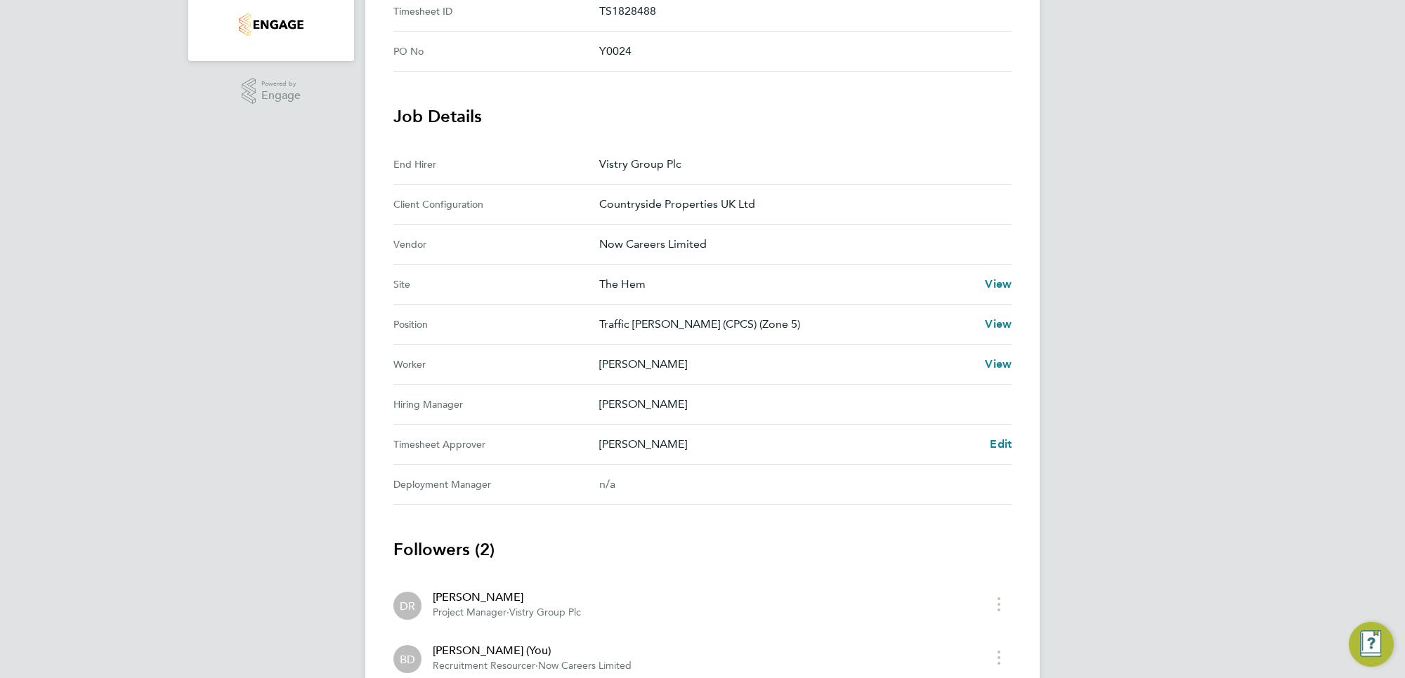
scroll to position [439, 0]
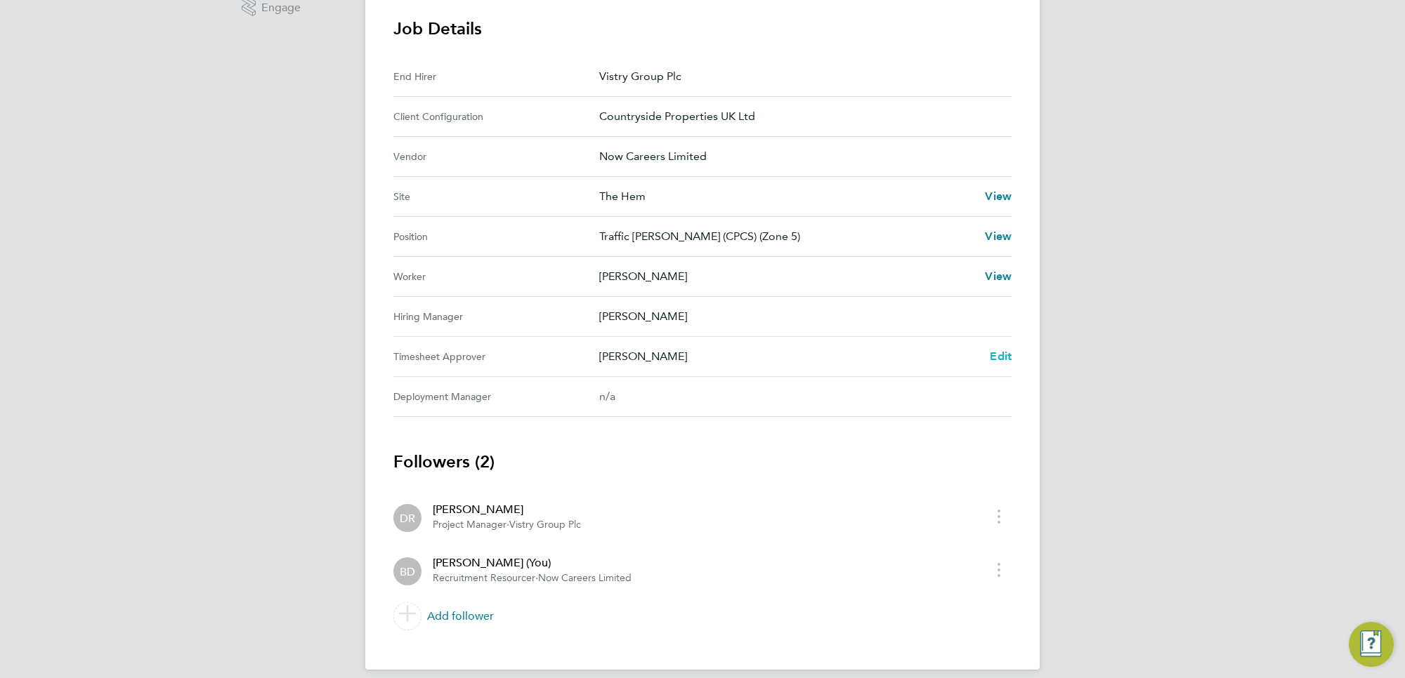
click at [997, 360] on span "Edit" at bounding box center [1001, 356] width 22 height 13
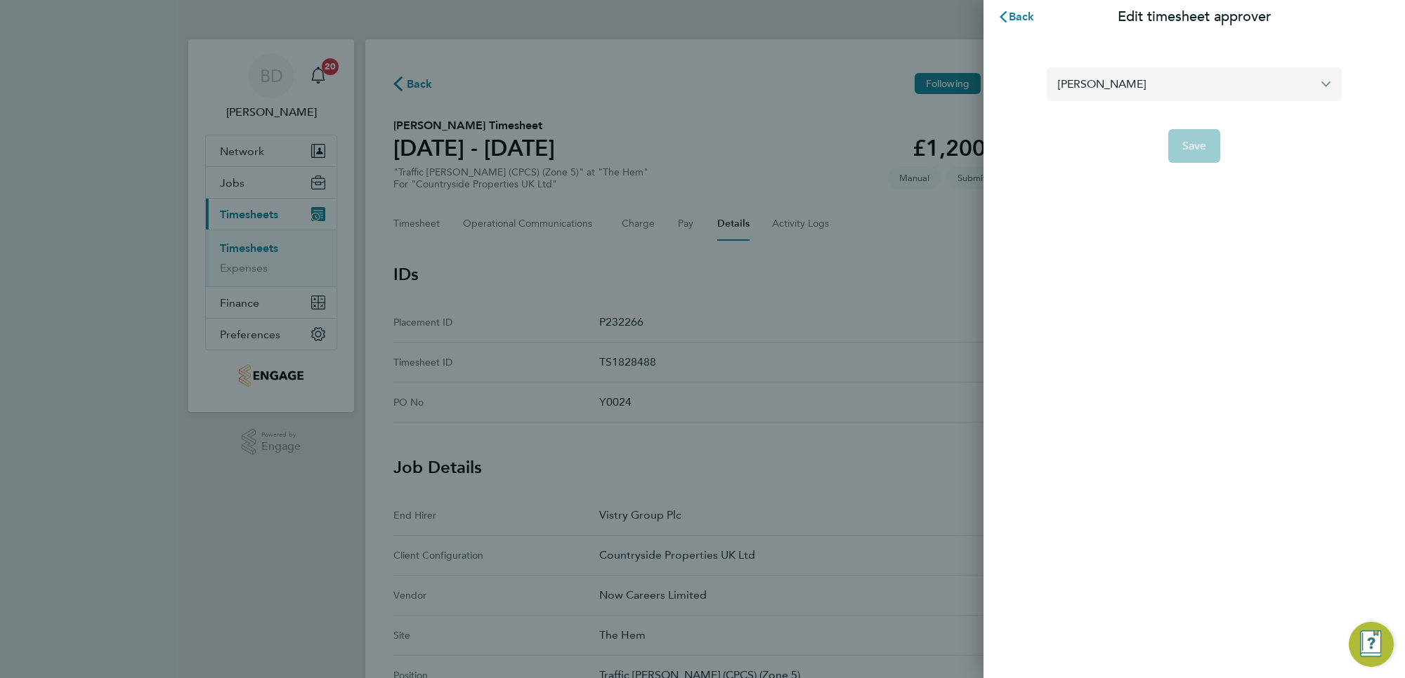
click at [1240, 88] on input "[PERSON_NAME]" at bounding box center [1193, 83] width 295 height 33
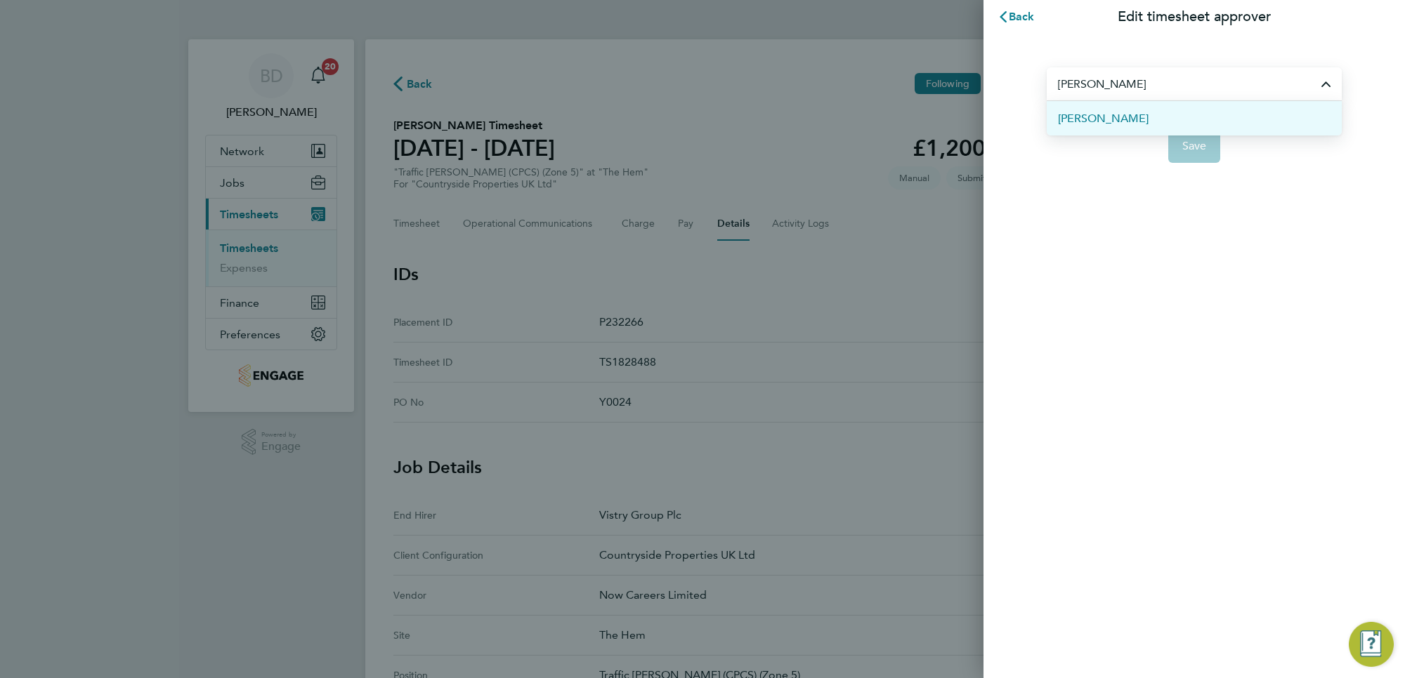
click at [1208, 116] on li "[PERSON_NAME]" at bounding box center [1193, 118] width 295 height 34
type input "[PERSON_NAME]"
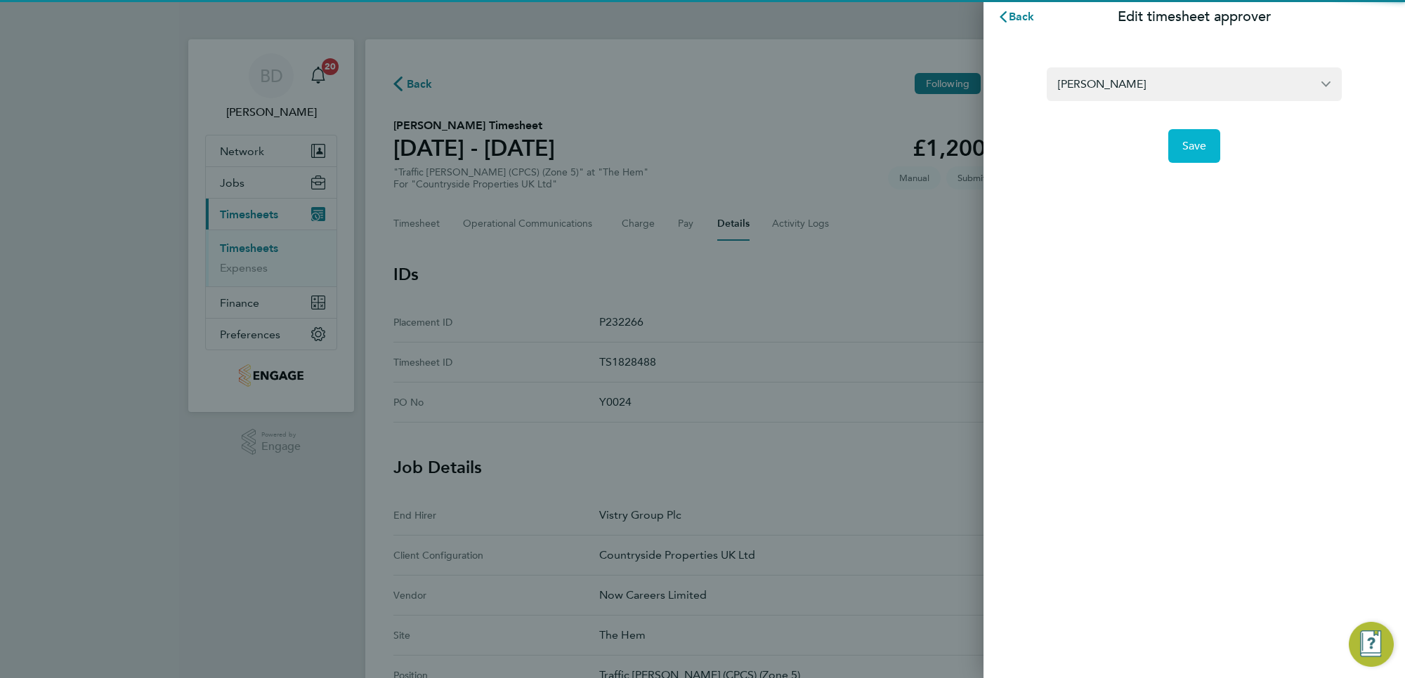
click at [1199, 148] on span "Save" at bounding box center [1194, 146] width 25 height 14
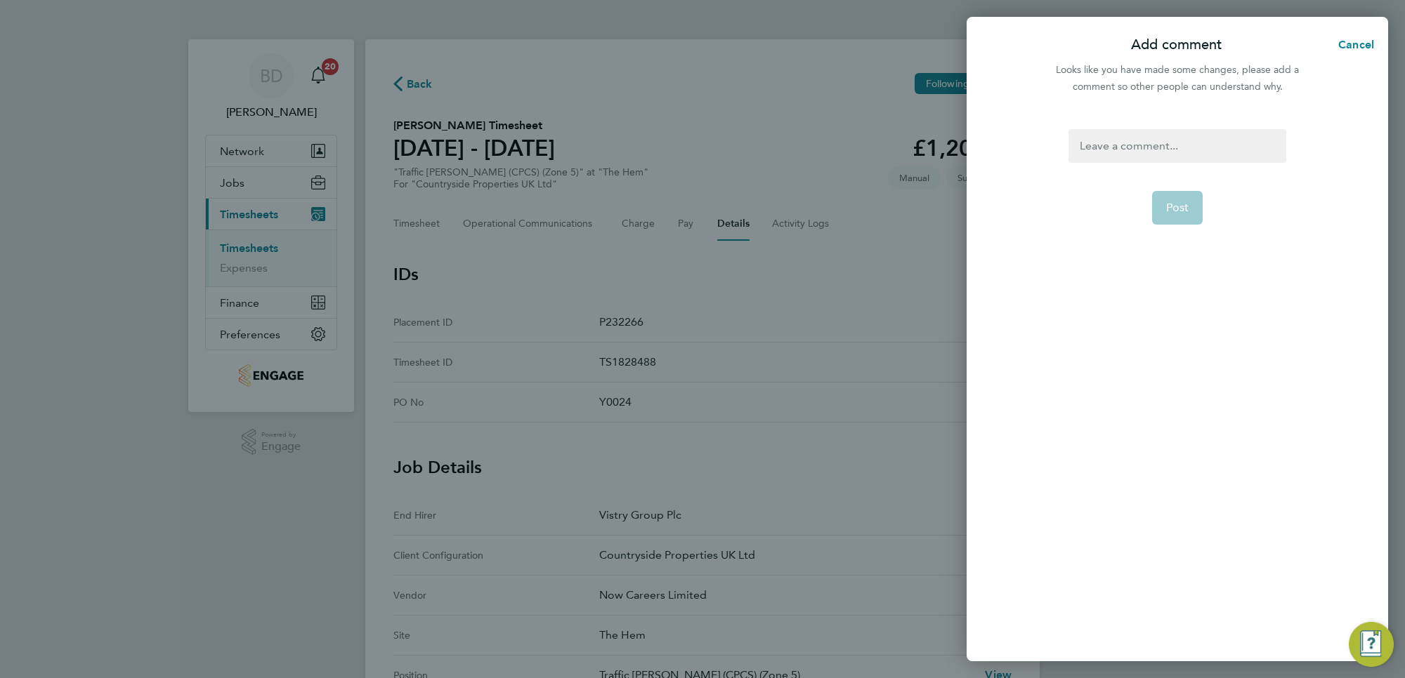
click at [1120, 146] on div at bounding box center [1176, 146] width 217 height 34
click at [1187, 204] on span "Post" at bounding box center [1177, 208] width 23 height 14
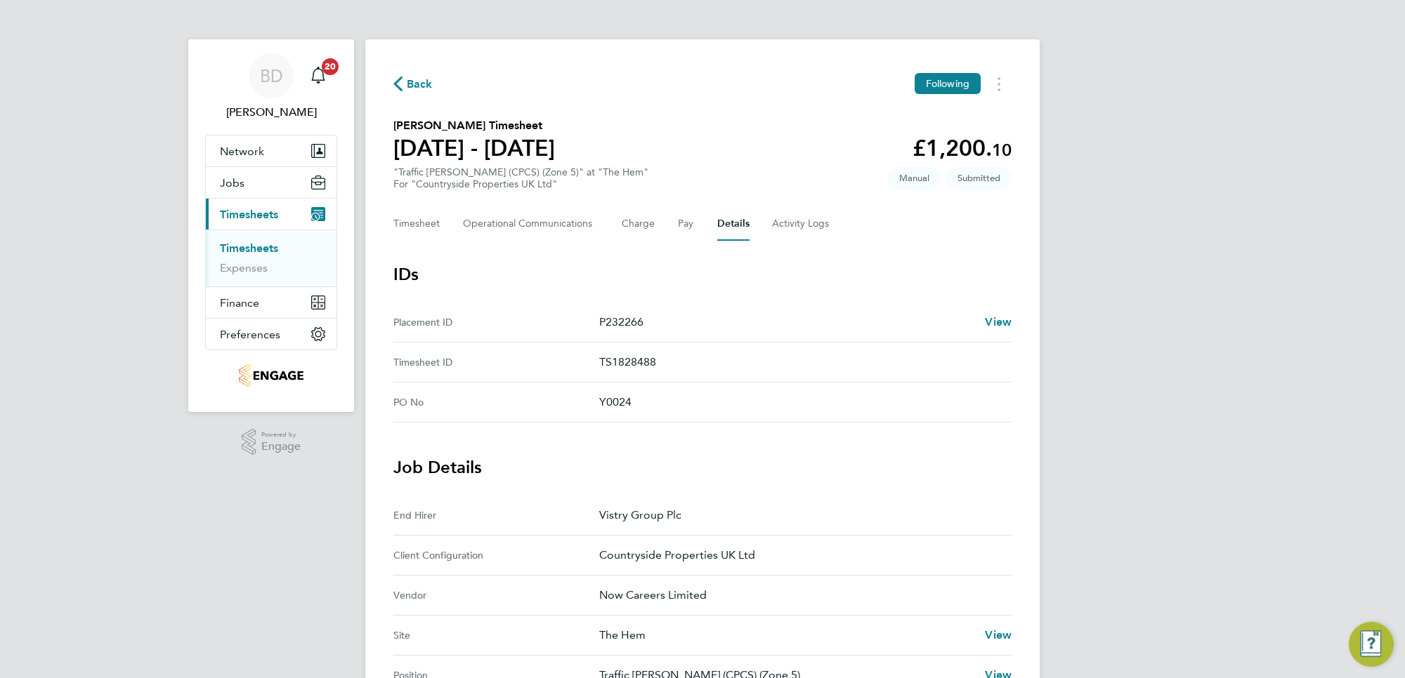
click at [419, 81] on span "Back" at bounding box center [420, 84] width 26 height 17
